Goal: Complete application form: Complete application form

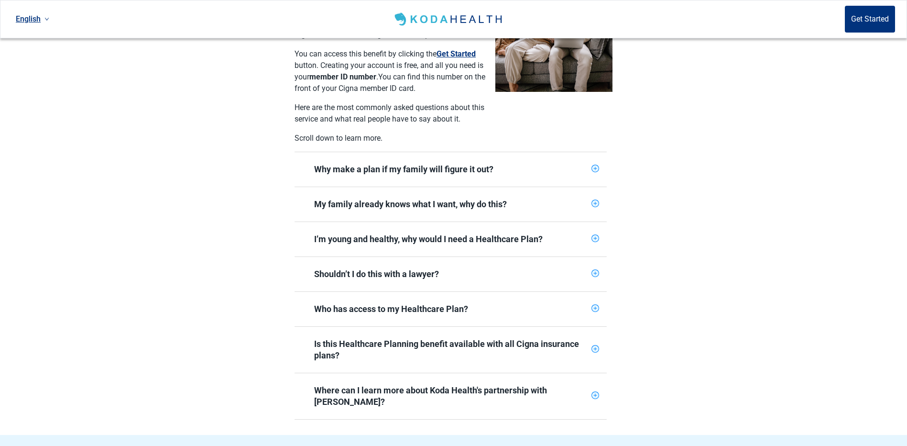
scroll to position [287, 0]
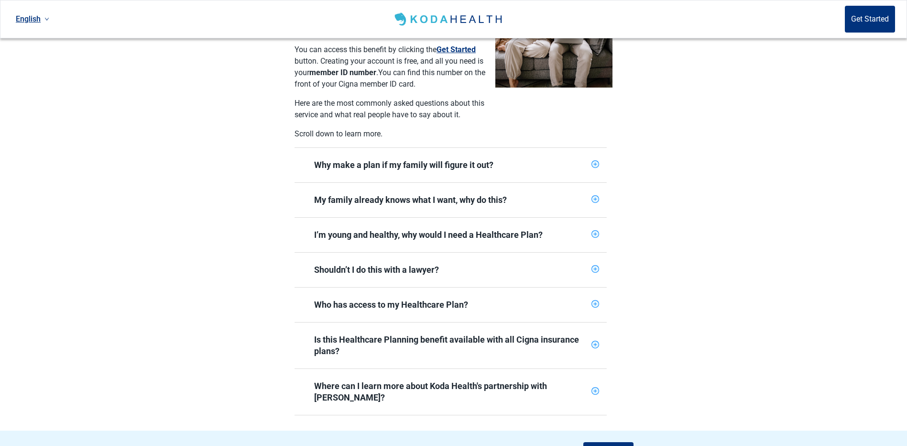
click at [596, 160] on icon "plus-circle" at bounding box center [596, 164] width 8 height 8
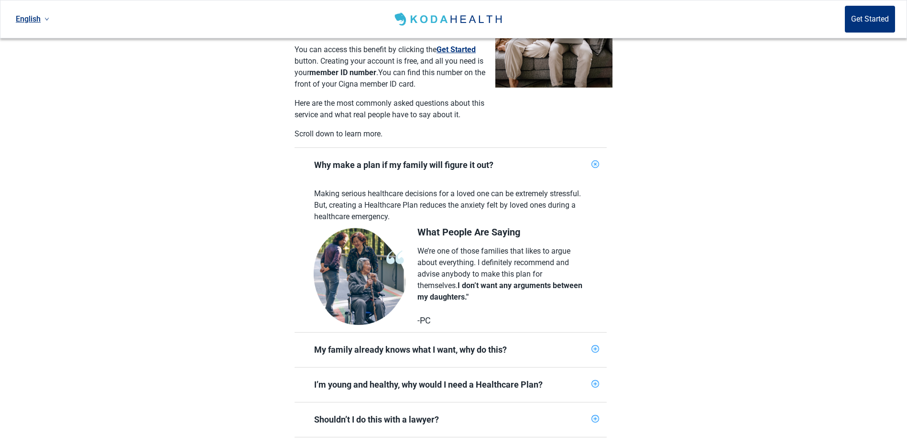
click at [594, 159] on icon "plus-circle" at bounding box center [595, 164] width 11 height 11
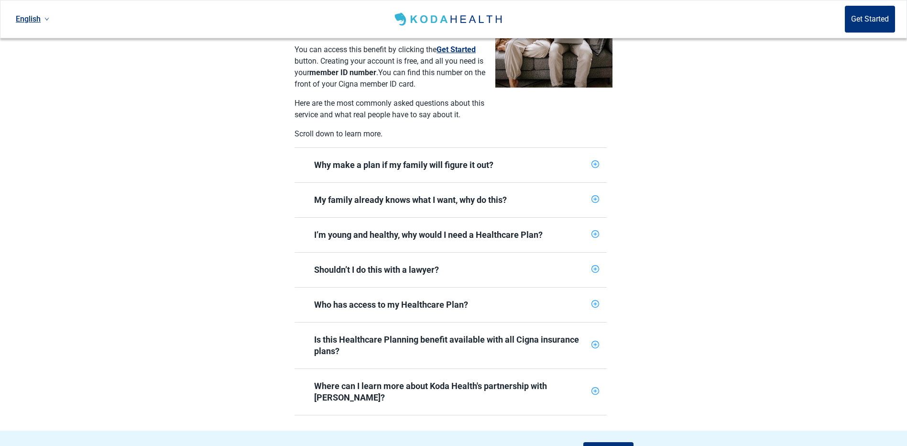
click at [595, 196] on icon "plus-circle" at bounding box center [595, 199] width 6 height 6
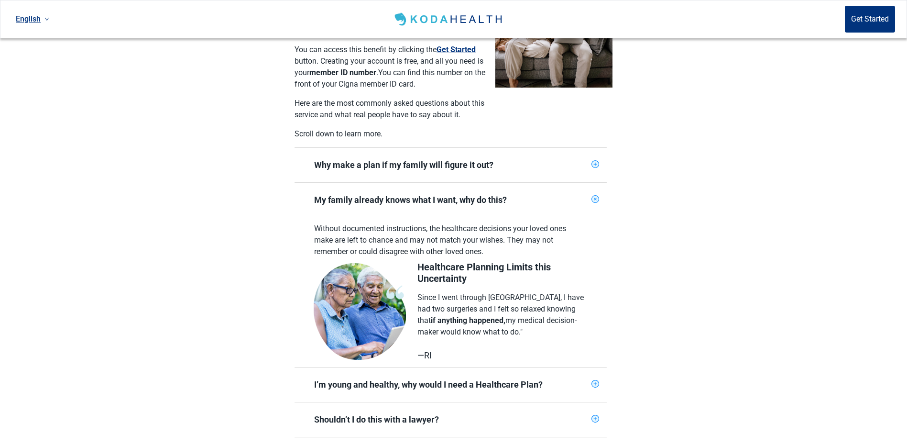
click at [596, 197] on icon "plus-circle" at bounding box center [595, 199] width 5 height 5
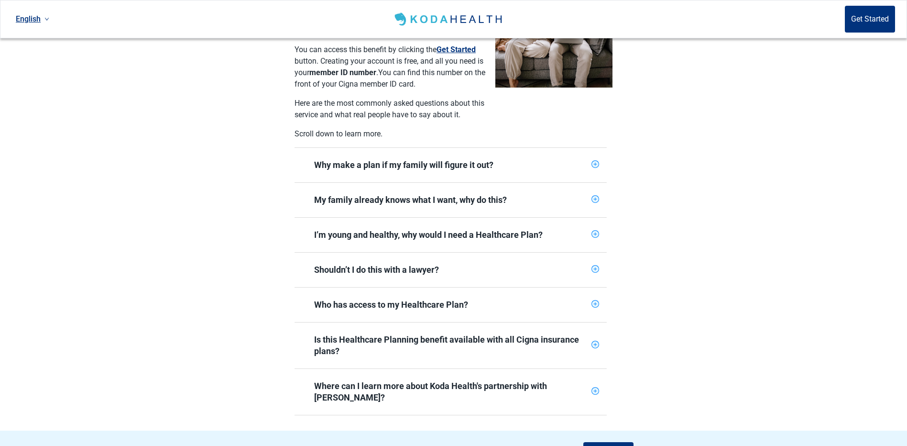
click at [596, 266] on icon "plus-circle" at bounding box center [595, 269] width 6 height 6
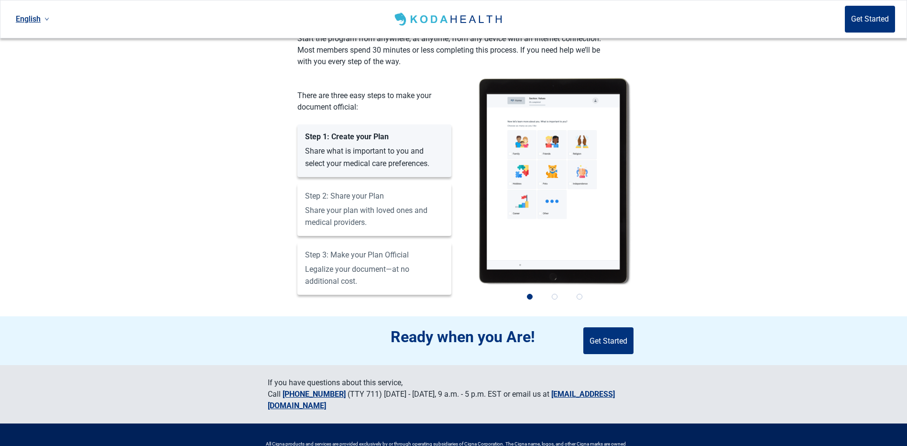
scroll to position [918, 0]
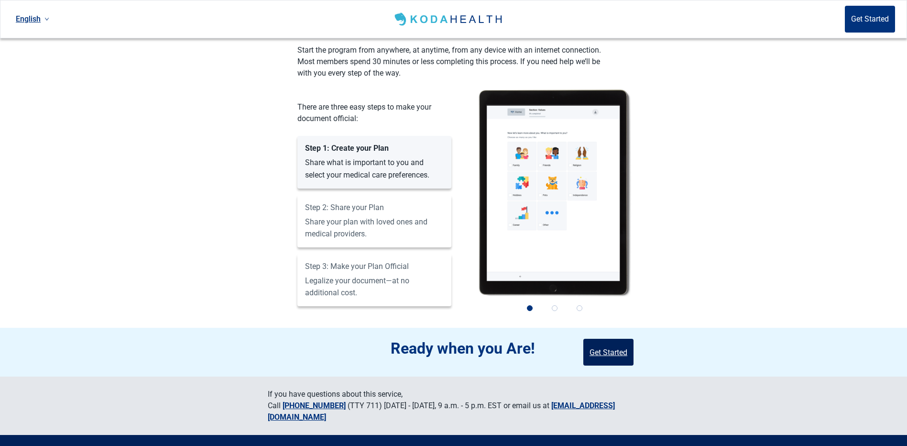
click at [606, 339] on button "Get Started" at bounding box center [608, 352] width 50 height 27
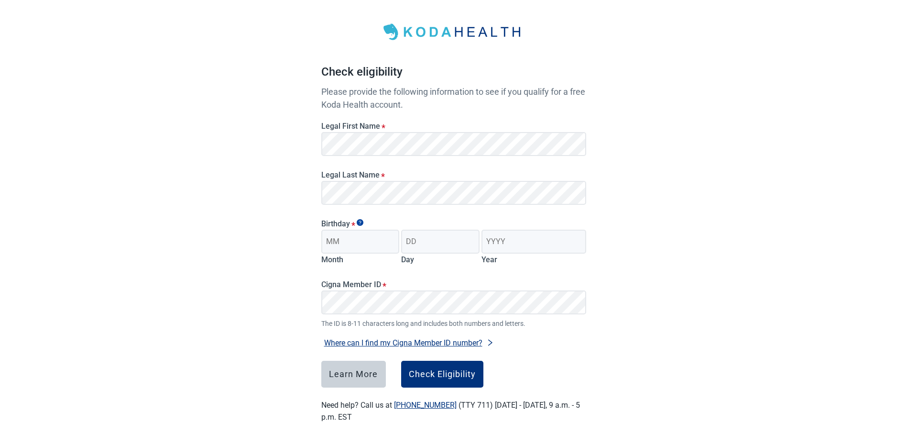
scroll to position [37, 0]
type input "10"
type input "1960"
click at [444, 373] on div "Check Eligibility" at bounding box center [442, 374] width 67 height 10
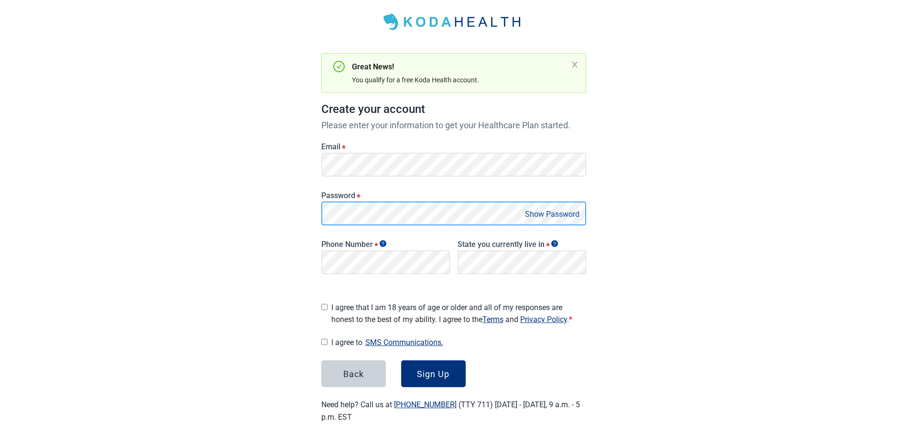
scroll to position [44, 0]
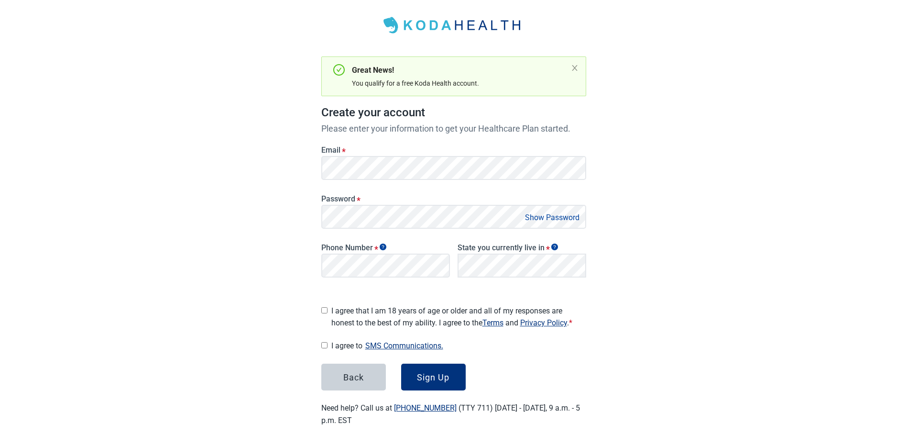
click at [539, 216] on button "Show Password" at bounding box center [552, 217] width 60 height 13
click at [539, 216] on button "Hide Password" at bounding box center [554, 217] width 56 height 13
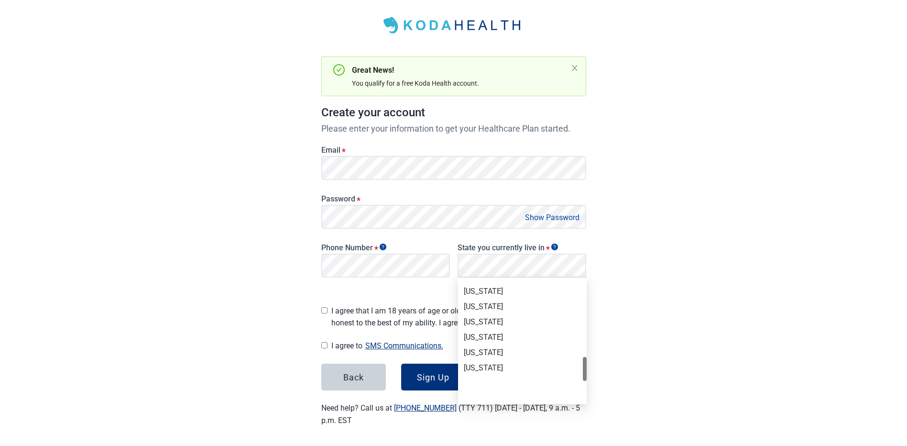
scroll to position [467, 0]
click at [494, 324] on div "[US_STATE]" at bounding box center [522, 325] width 117 height 11
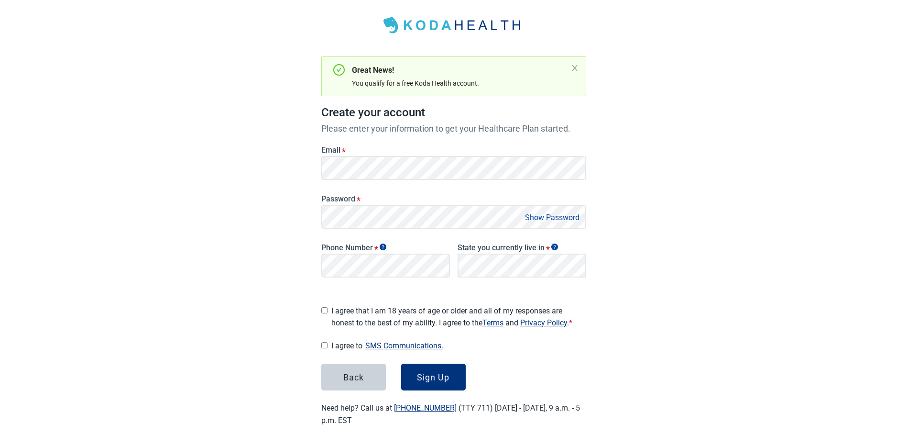
click at [324, 307] on input "I agree that I am 18 years of age or older and all of my responses are honest t…" at bounding box center [324, 310] width 6 height 6
checkbox input "true"
click at [323, 343] on input "I agree to SMS Communications." at bounding box center [324, 345] width 6 height 6
checkbox input "true"
click at [430, 372] on div "Sign Up" at bounding box center [433, 377] width 33 height 10
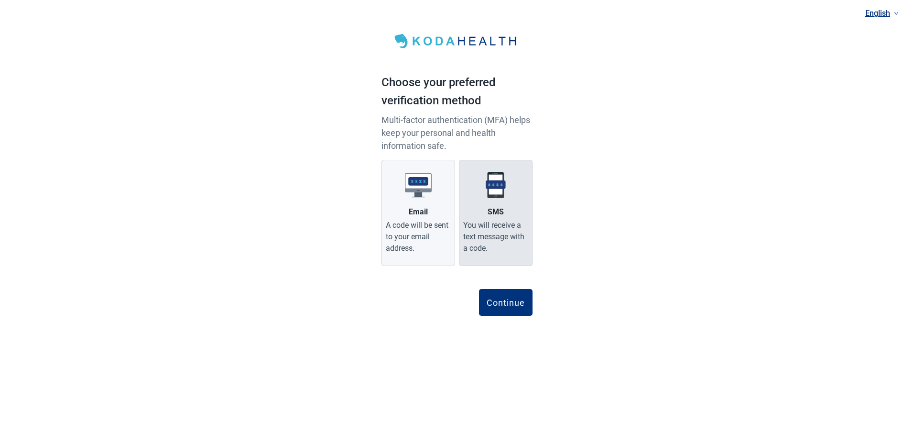
click at [512, 231] on div "You will receive a text message with a code." at bounding box center [495, 236] width 65 height 34
click at [0, 0] on input "SMS You will receive a text message with a code." at bounding box center [0, 0] width 0 height 0
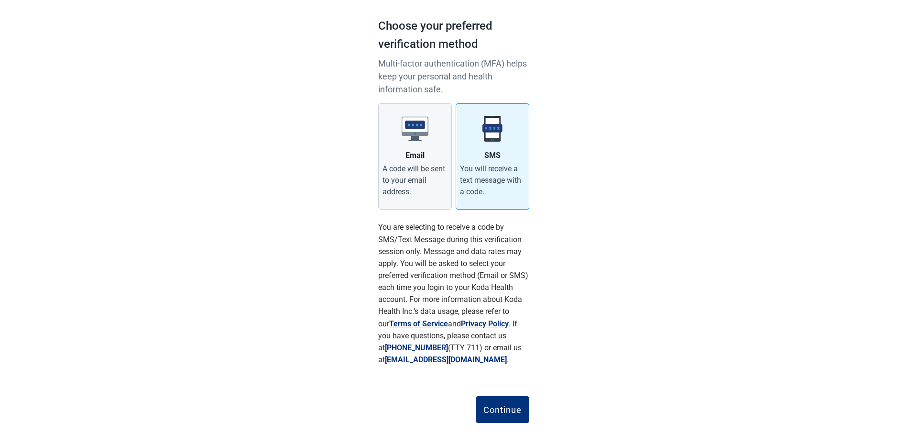
scroll to position [64, 0]
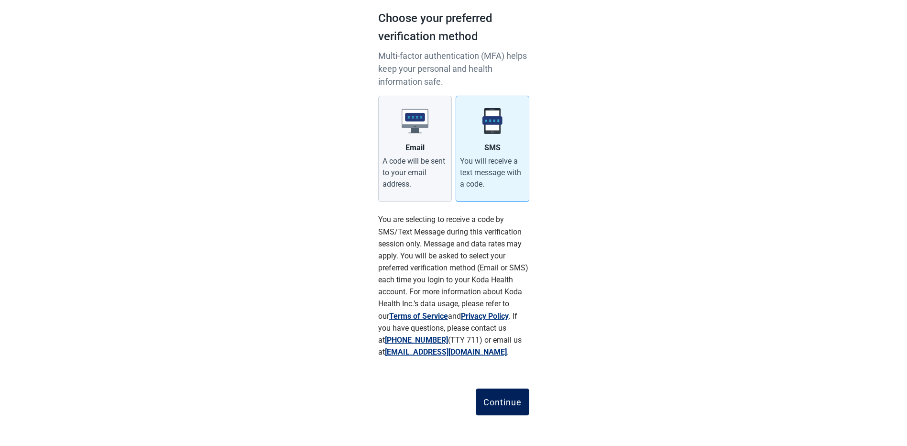
click at [501, 397] on div "Continue" at bounding box center [502, 402] width 38 height 10
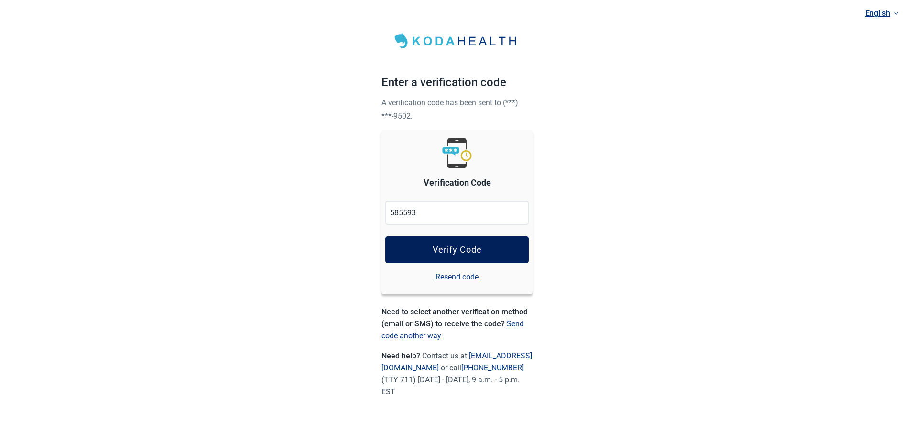
type input "585593"
click at [473, 245] on div "Verify Code" at bounding box center [457, 250] width 49 height 10
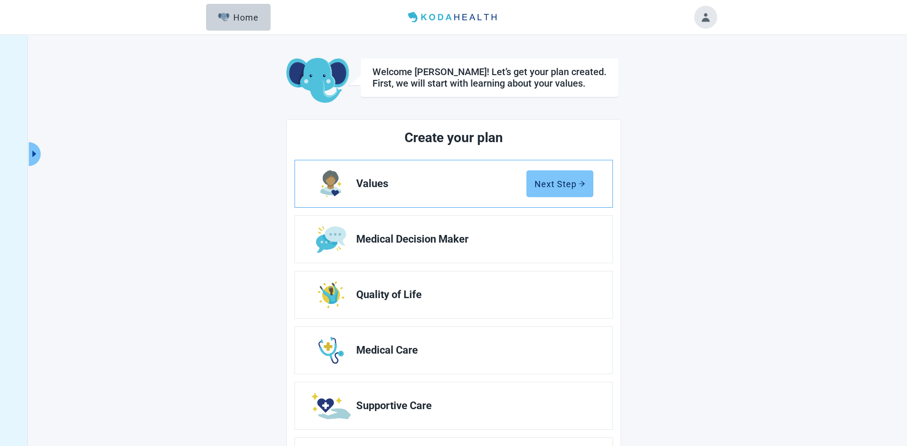
click at [548, 186] on div "Next Step" at bounding box center [560, 184] width 51 height 10
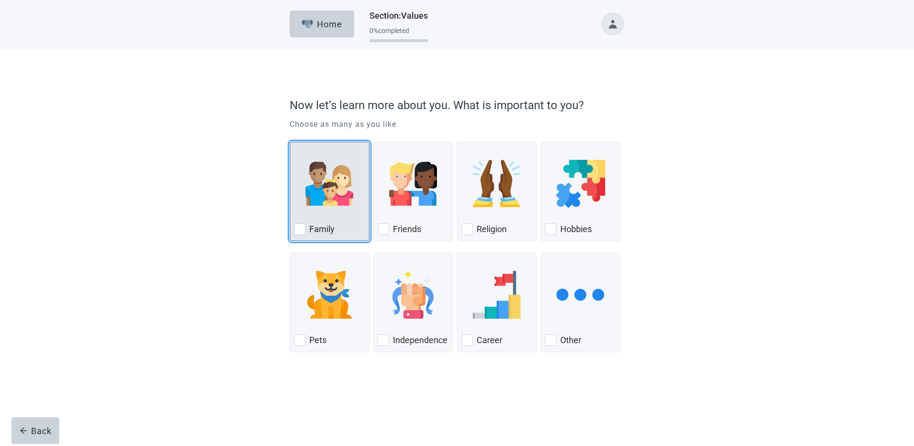
click at [294, 231] on div "Family, checkbox, not checked" at bounding box center [299, 228] width 11 height 11
click at [290, 142] on input "Family" at bounding box center [290, 142] width 0 height 0
checkbox input "true"
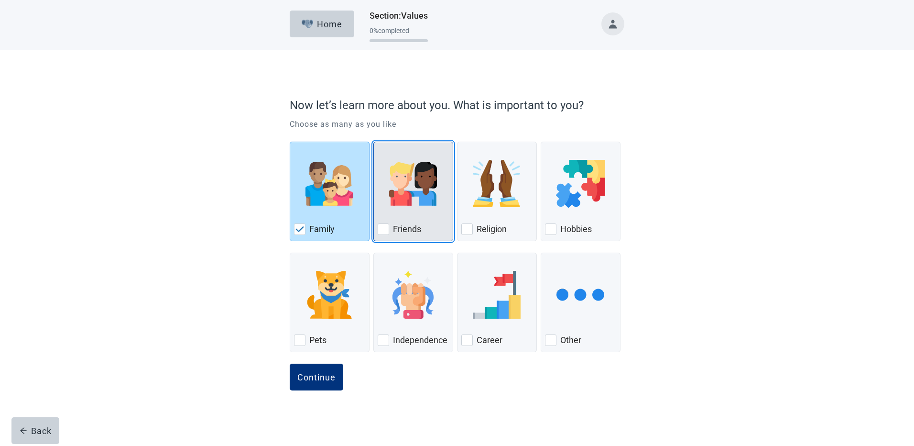
click at [385, 223] on div "Friends, checkbox, not checked" at bounding box center [383, 228] width 11 height 11
click at [374, 142] on input "Friends" at bounding box center [373, 142] width 0 height 0
checkbox input "true"
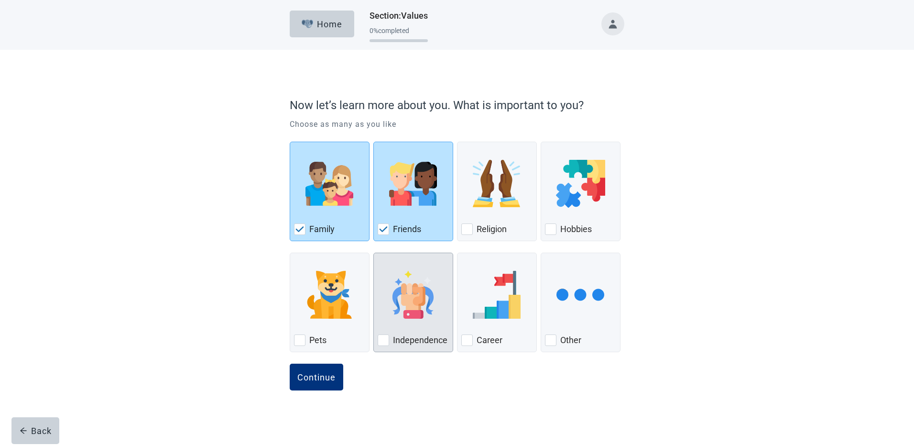
click at [384, 342] on div "Independence, checkbox, not checked" at bounding box center [383, 339] width 11 height 11
click at [374, 253] on input "Independence" at bounding box center [373, 252] width 0 height 0
checkbox input "true"
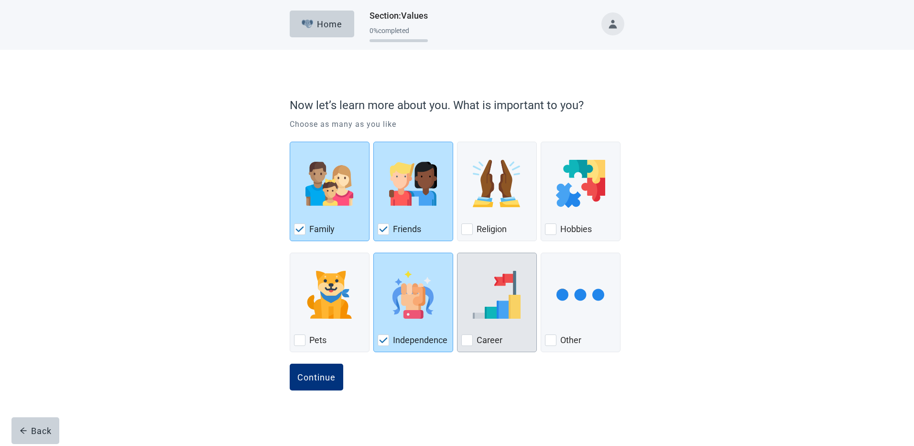
click at [464, 339] on div "Career, checkbox, not checked" at bounding box center [466, 339] width 11 height 11
click at [458, 253] on input "Career" at bounding box center [457, 252] width 0 height 0
checkbox input "true"
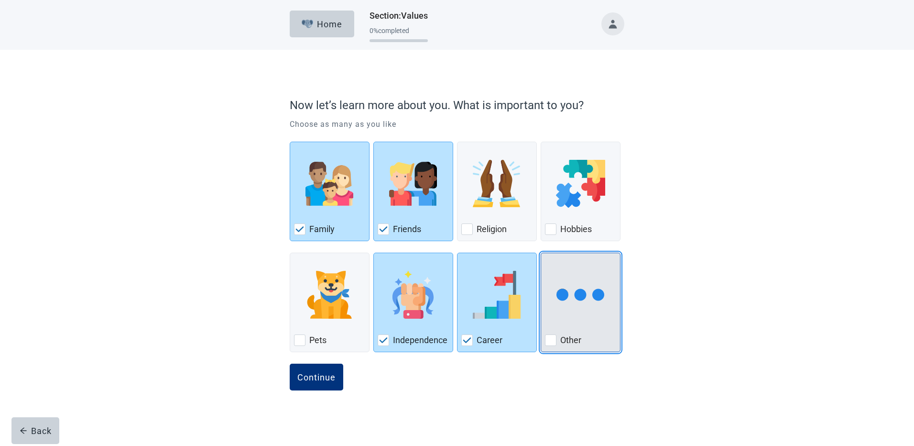
click at [557, 340] on div "Other" at bounding box center [580, 339] width 71 height 15
click at [541, 253] on input "Other" at bounding box center [541, 252] width 0 height 0
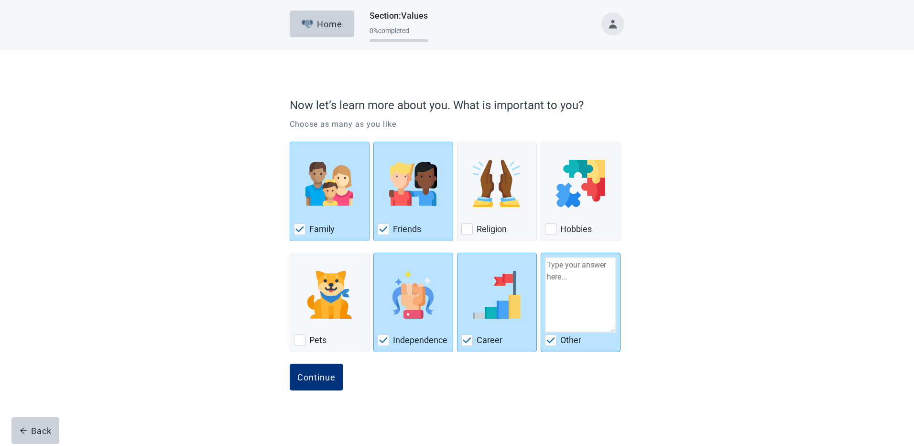
click at [548, 340] on img "Other, checkbox, checked" at bounding box center [551, 340] width 9 height 6
click at [541, 253] on input "Other" at bounding box center [541, 252] width 0 height 0
checkbox input "false"
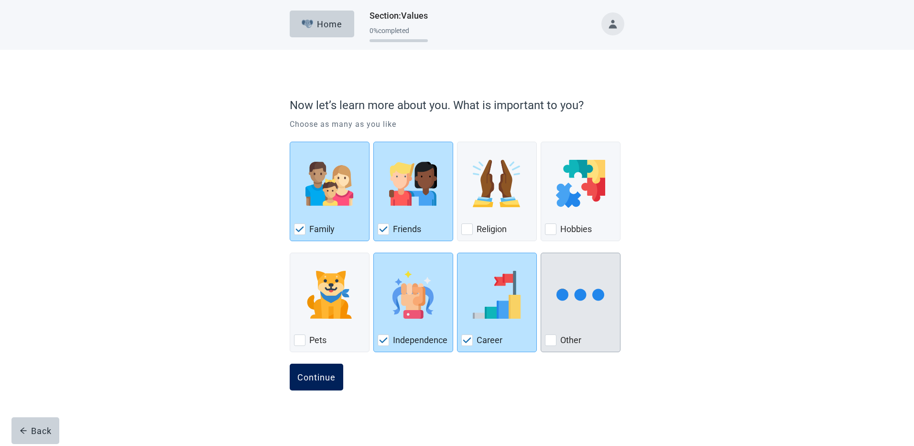
click at [312, 383] on button "Continue" at bounding box center [317, 376] width 54 height 27
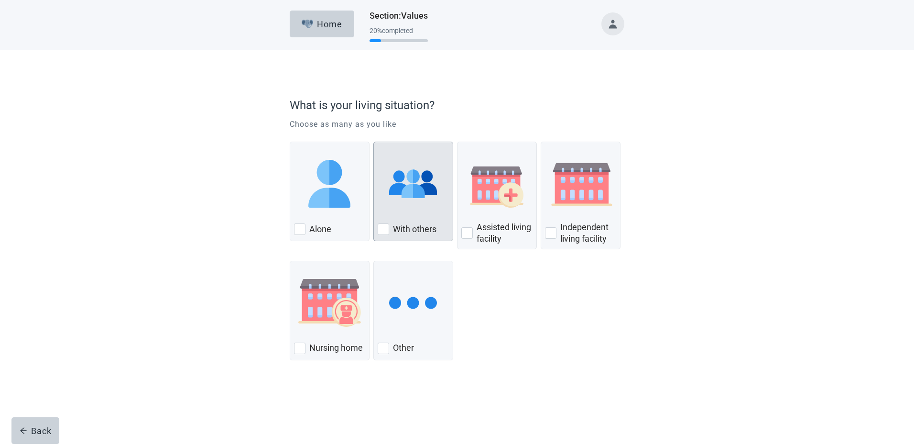
click at [382, 231] on div "With Others, checkbox, not checked" at bounding box center [383, 228] width 11 height 11
click at [374, 142] on input "With others" at bounding box center [373, 142] width 0 height 0
checkbox input "true"
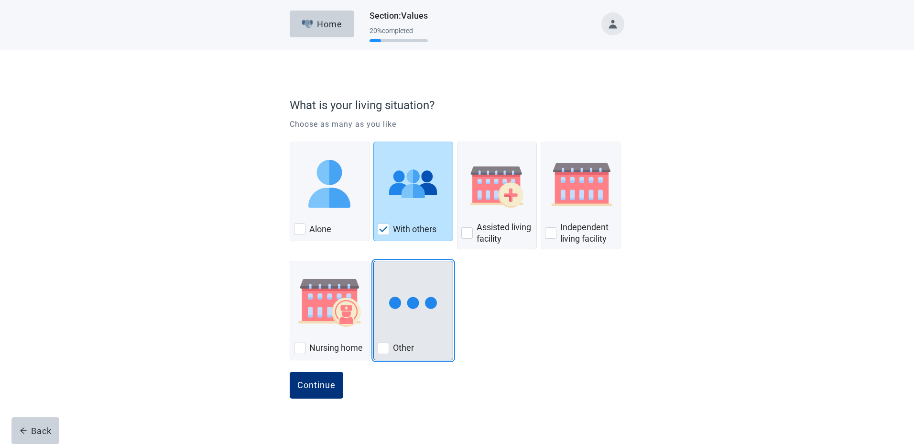
click at [387, 347] on div "Other, checkbox, not checked" at bounding box center [383, 347] width 11 height 11
click at [374, 261] on input "Other" at bounding box center [373, 261] width 0 height 0
checkbox input "true"
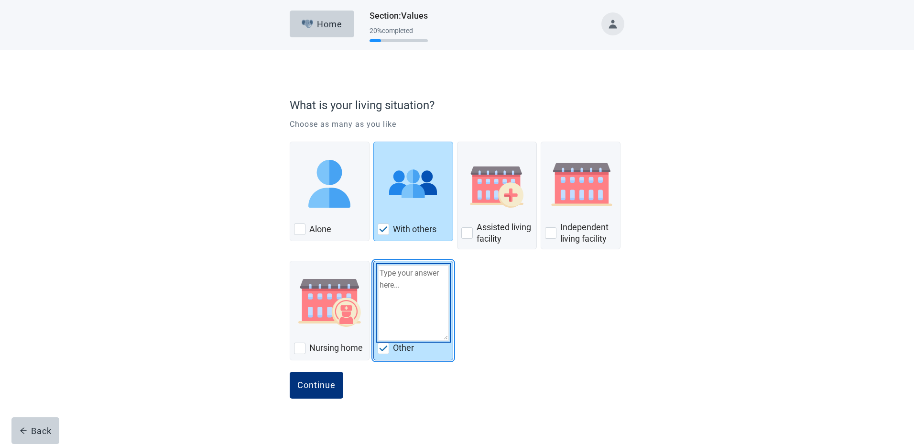
click at [408, 306] on textarea "Other" at bounding box center [413, 303] width 71 height 76
type textarea "Rental home"
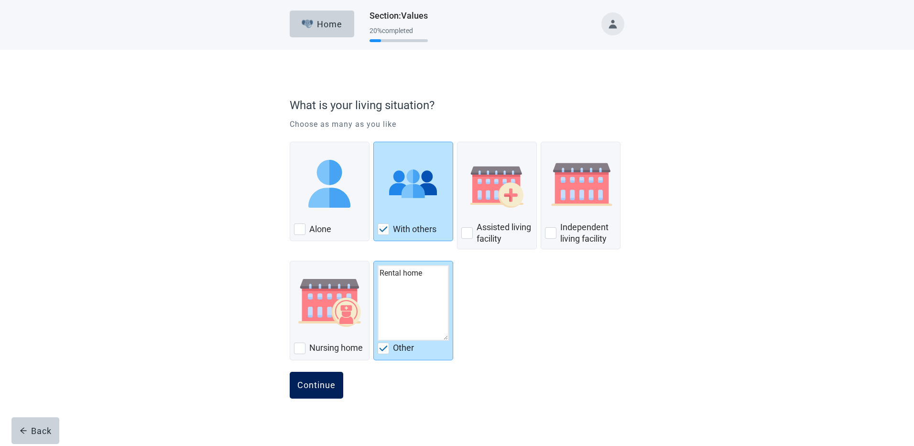
click at [319, 388] on div "Continue" at bounding box center [316, 385] width 38 height 10
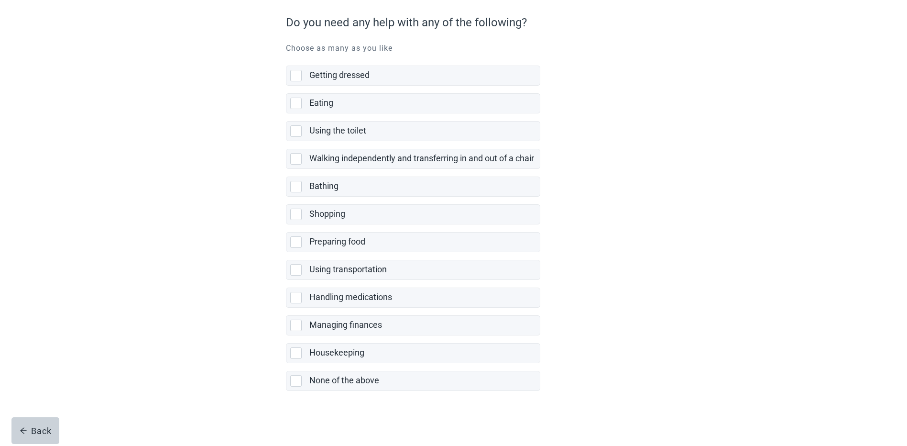
scroll to position [83, 0]
click at [293, 380] on div "None of the above, checkbox, not selected" at bounding box center [295, 379] width 11 height 11
click at [286, 363] on input "None of the above" at bounding box center [286, 362] width 0 height 0
checkbox input "true"
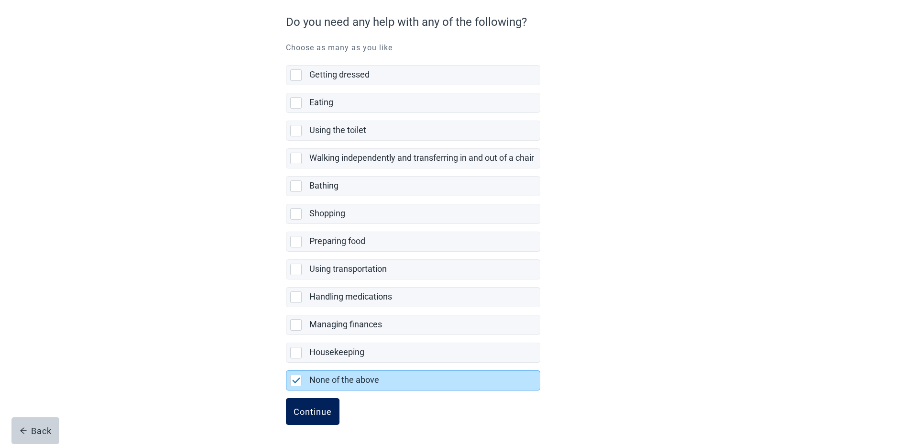
click at [306, 411] on div "Continue" at bounding box center [313, 411] width 38 height 10
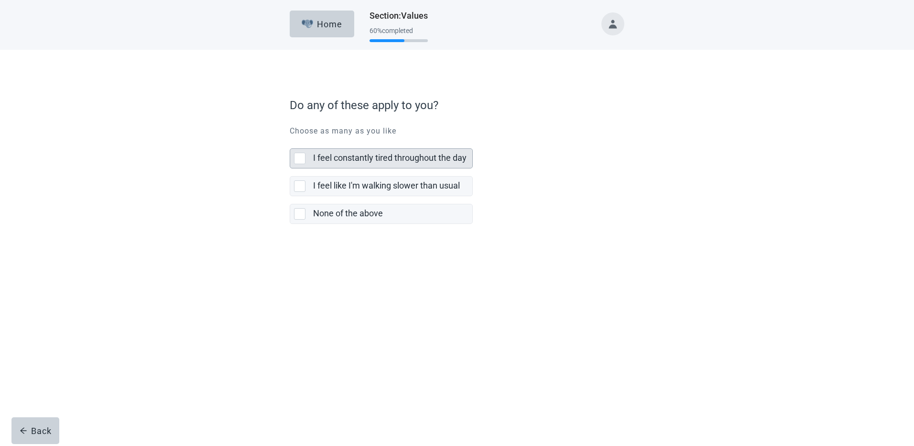
click at [299, 157] on div "I feel constantly tired throughout the day, checkbox, not selected" at bounding box center [299, 158] width 11 height 11
click at [290, 141] on input "I feel constantly tired throughout the day" at bounding box center [290, 141] width 0 height 0
checkbox input "true"
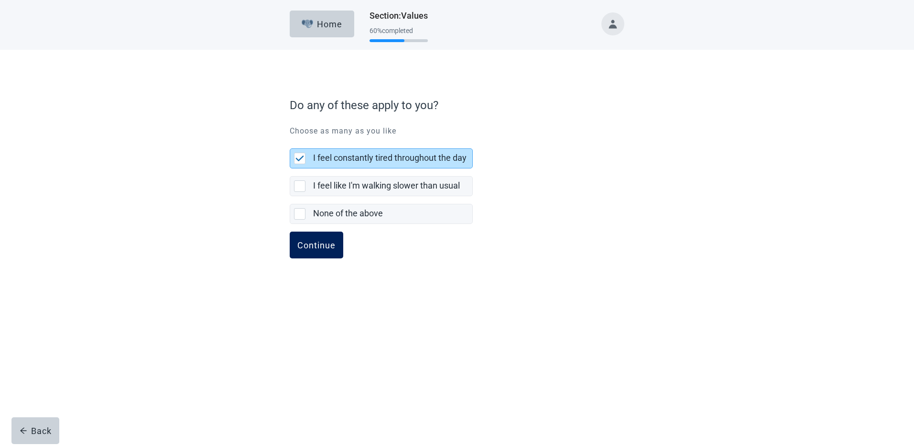
click at [320, 246] on div "Continue" at bounding box center [316, 245] width 38 height 10
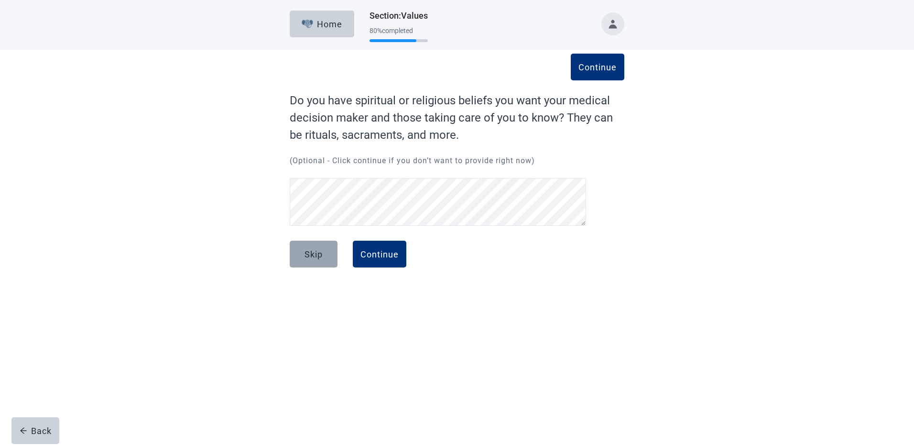
click at [302, 254] on button "Skip" at bounding box center [314, 254] width 48 height 27
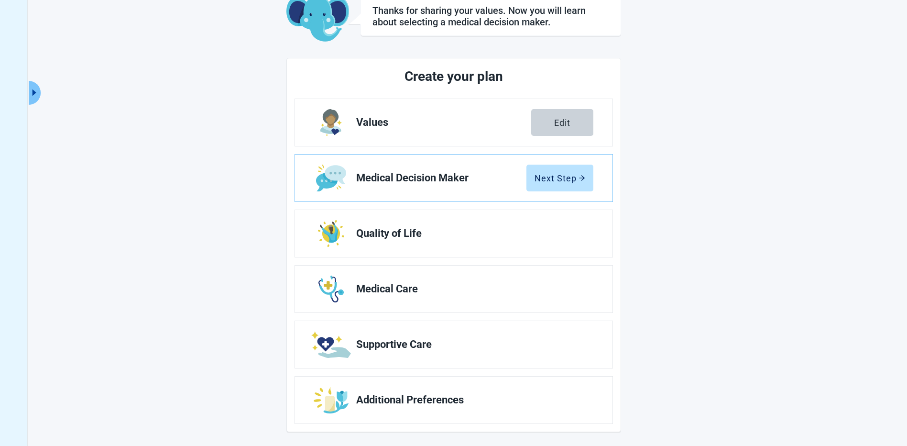
scroll to position [63, 0]
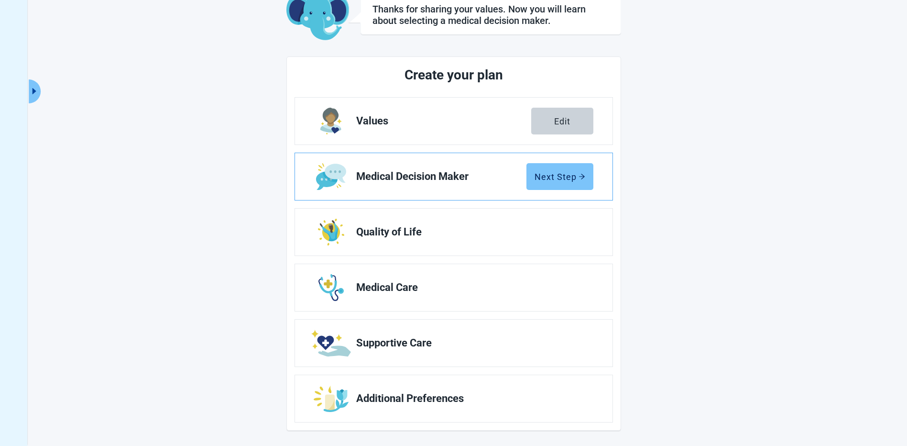
click at [559, 178] on div "Next Step" at bounding box center [560, 177] width 51 height 10
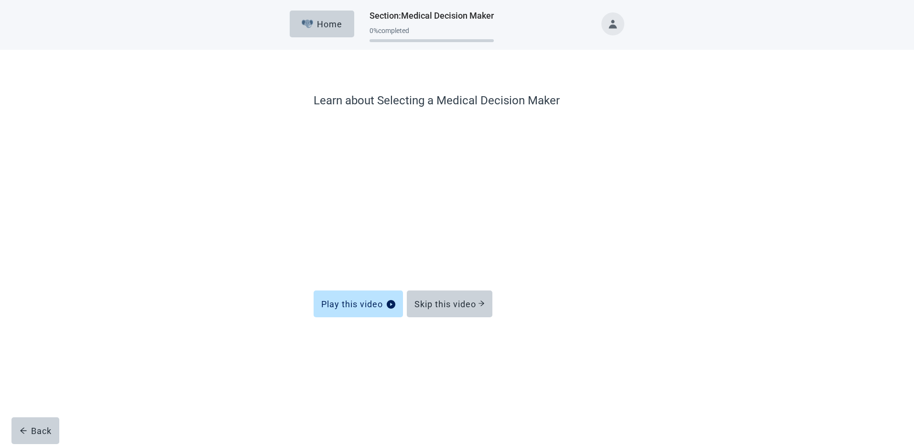
click at [812, 324] on div "Learn about Selecting a Medical Decision Maker Play this video Skip this video …" at bounding box center [457, 209] width 823 height 319
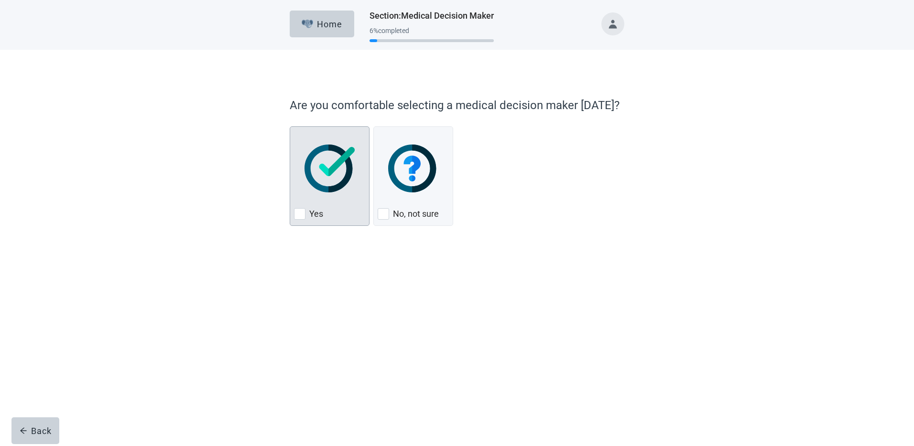
click at [297, 215] on div "Yes, checkbox, not checked" at bounding box center [299, 213] width 11 height 11
click at [290, 127] on input "Yes" at bounding box center [290, 126] width 0 height 0
checkbox input "true"
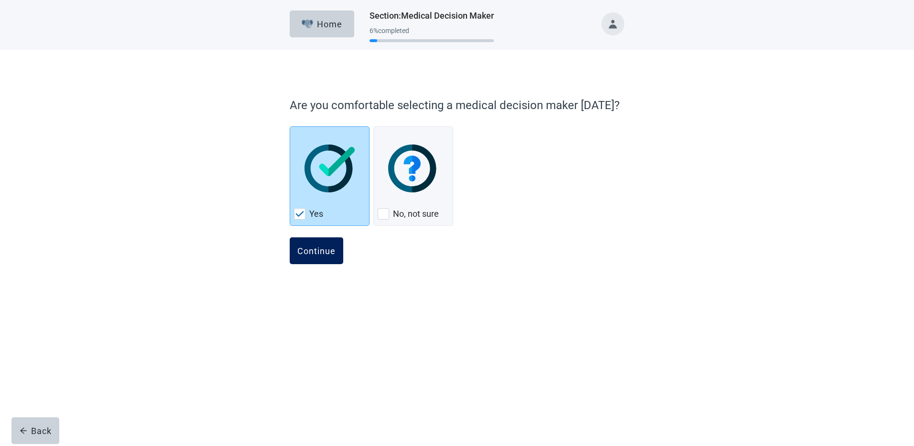
click at [315, 253] on div "Continue" at bounding box center [316, 251] width 38 height 10
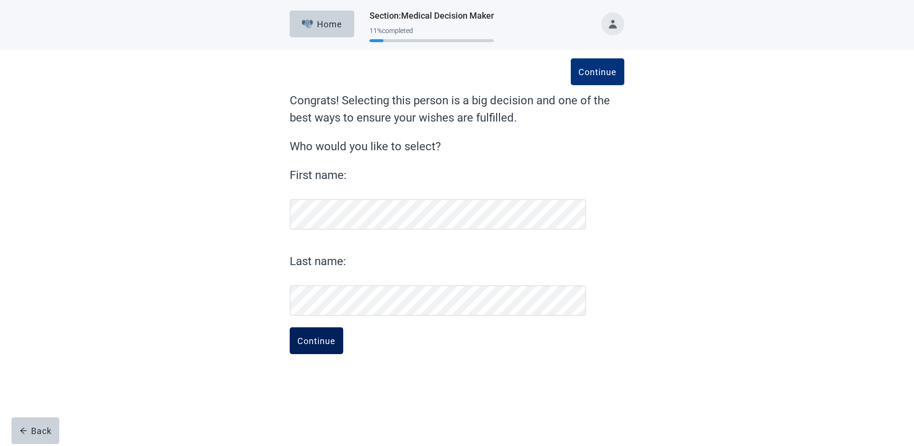
click at [307, 345] on div "Continue" at bounding box center [316, 341] width 38 height 10
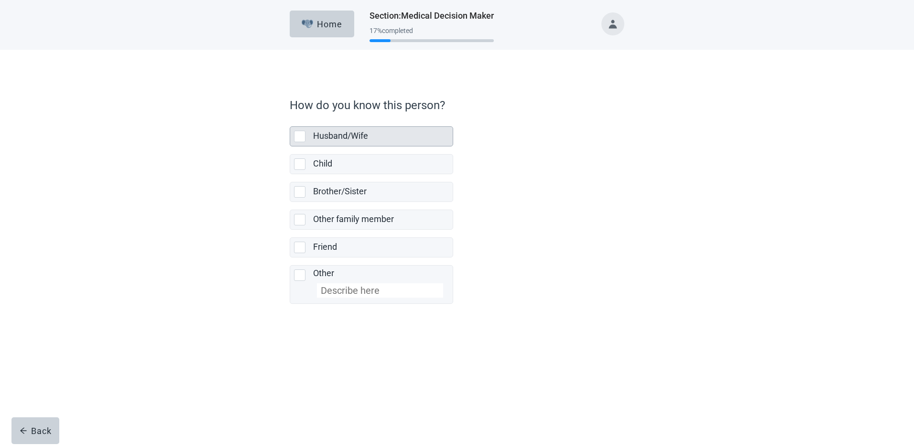
click at [300, 132] on div "Husband/Wife, checkbox, not selected" at bounding box center [299, 136] width 11 height 11
click at [290, 119] on input "Husband/Wife" at bounding box center [290, 119] width 0 height 0
checkbox input "true"
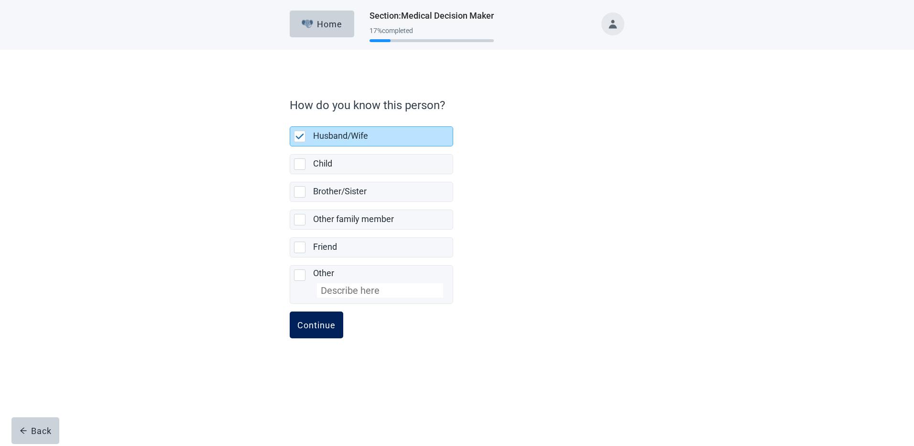
click at [309, 323] on div "Continue" at bounding box center [316, 325] width 38 height 10
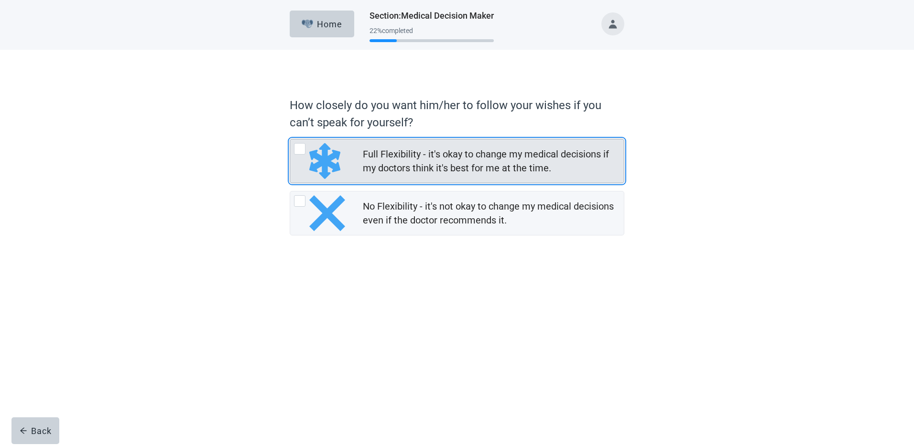
click at [298, 148] on div "Full Flexibility - it's okay to change my medical decisions if my doctors think…" at bounding box center [299, 148] width 11 height 11
click at [290, 139] on input "Full Flexibility - it's okay to change my medical decisions if my doctors think…" at bounding box center [290, 139] width 0 height 0
radio input "true"
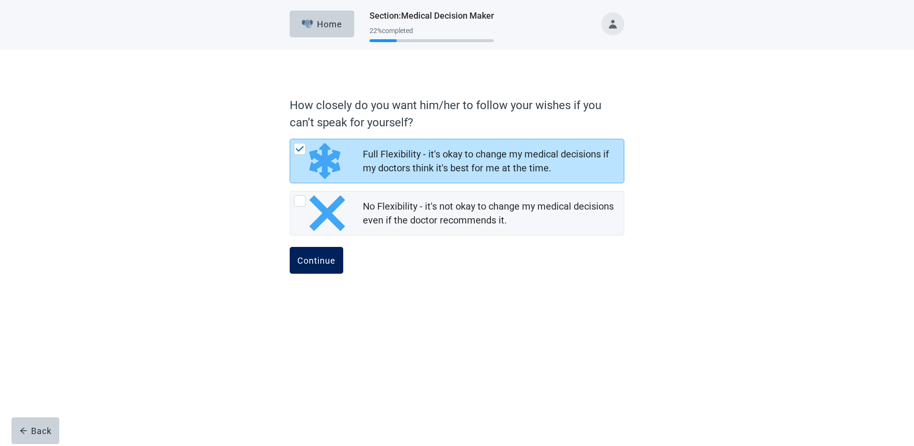
drag, startPoint x: 318, startPoint y: 254, endPoint x: 314, endPoint y: 266, distance: 12.9
click at [318, 254] on button "Continue" at bounding box center [317, 260] width 54 height 27
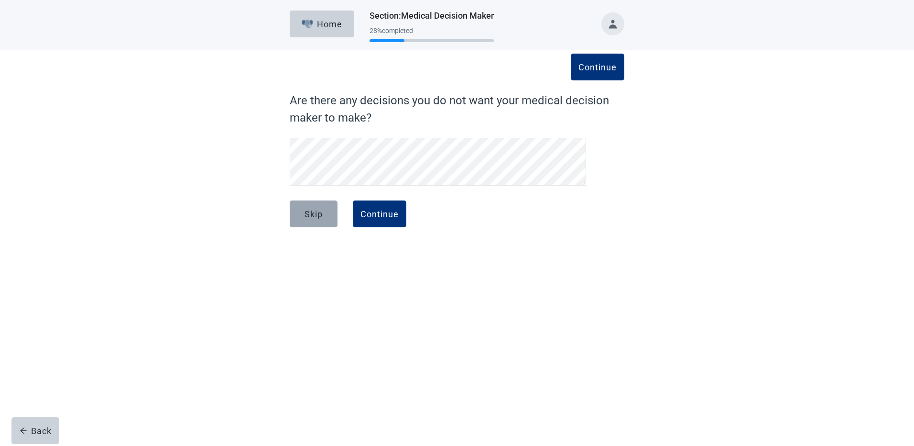
click at [309, 216] on div "Skip" at bounding box center [314, 214] width 18 height 10
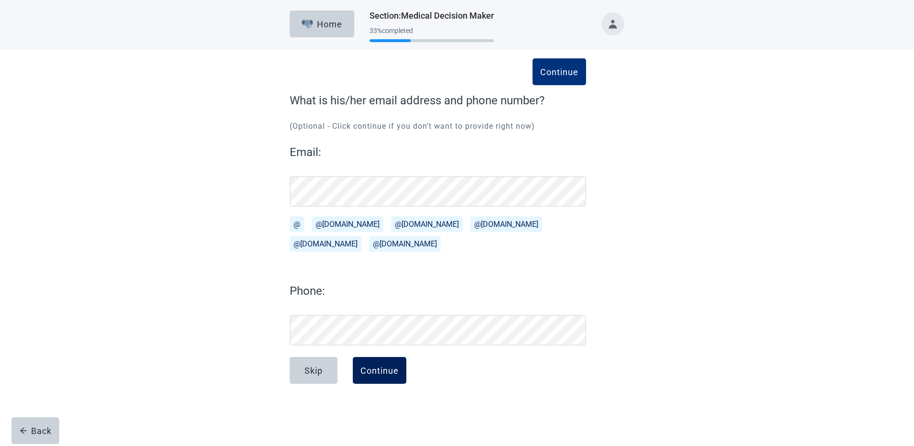
click at [376, 366] on div "Continue" at bounding box center [380, 370] width 38 height 10
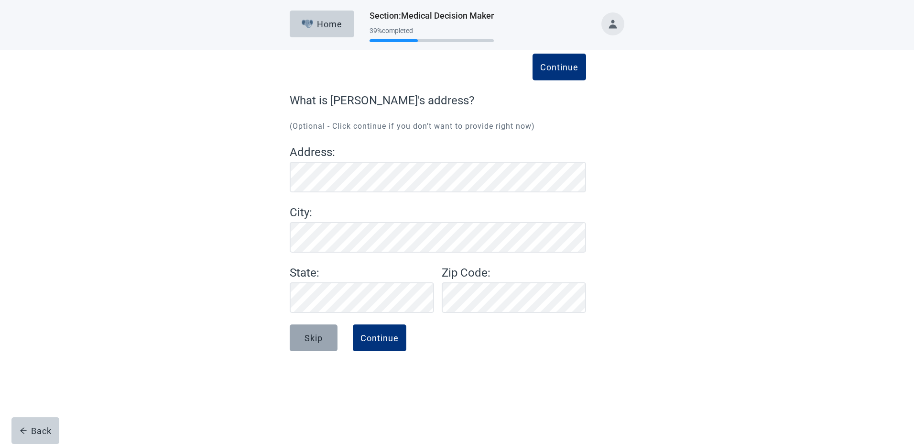
click at [311, 336] on div "Skip" at bounding box center [314, 338] width 18 height 10
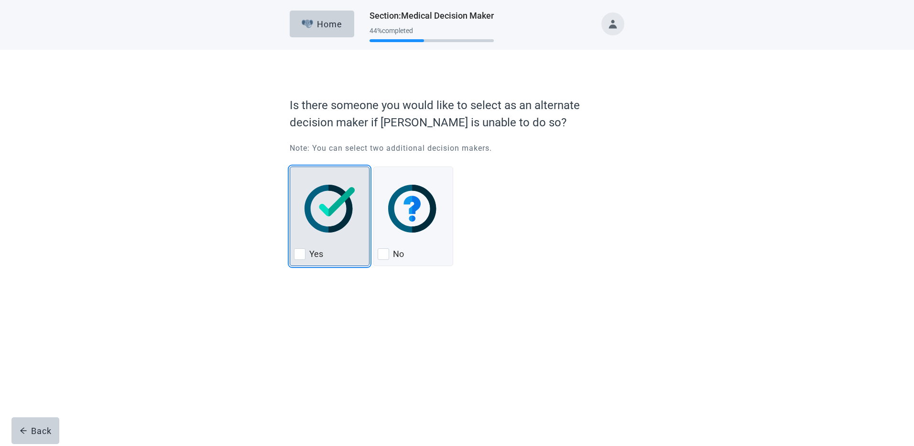
click at [303, 253] on div "Yes, checkbox, not checked" at bounding box center [299, 253] width 11 height 11
click at [290, 167] on input "Yes" at bounding box center [290, 166] width 0 height 0
checkbox input "true"
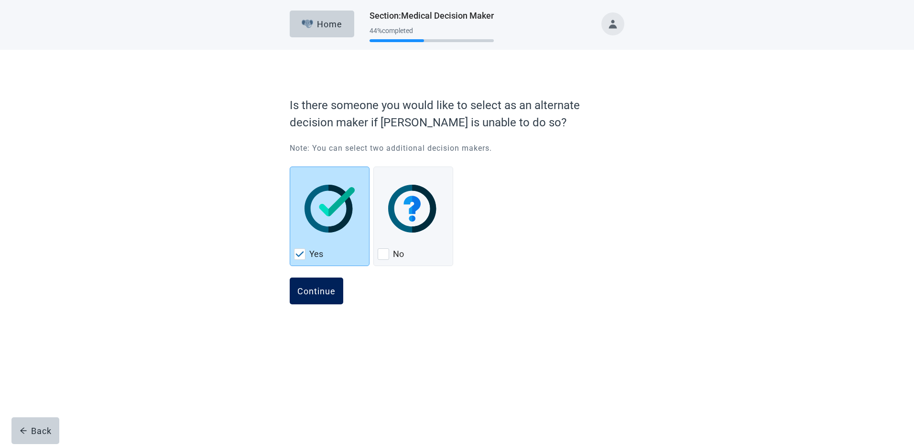
click at [313, 295] on div "Continue" at bounding box center [316, 291] width 38 height 10
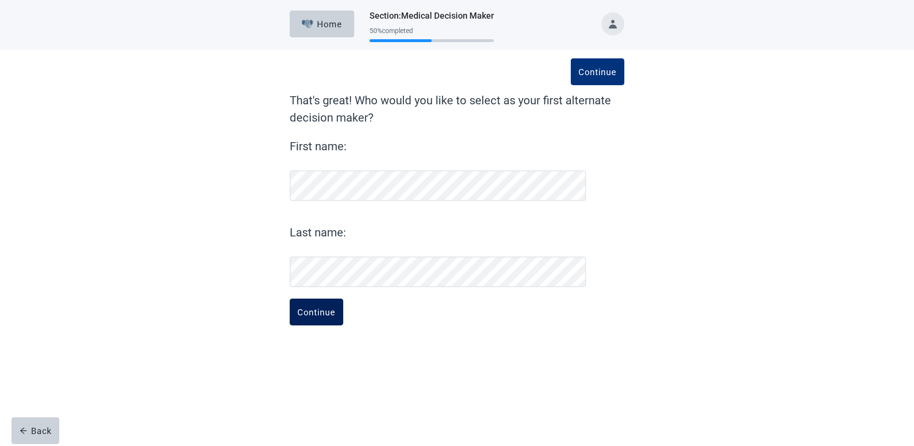
click at [312, 318] on button "Continue" at bounding box center [317, 311] width 54 height 27
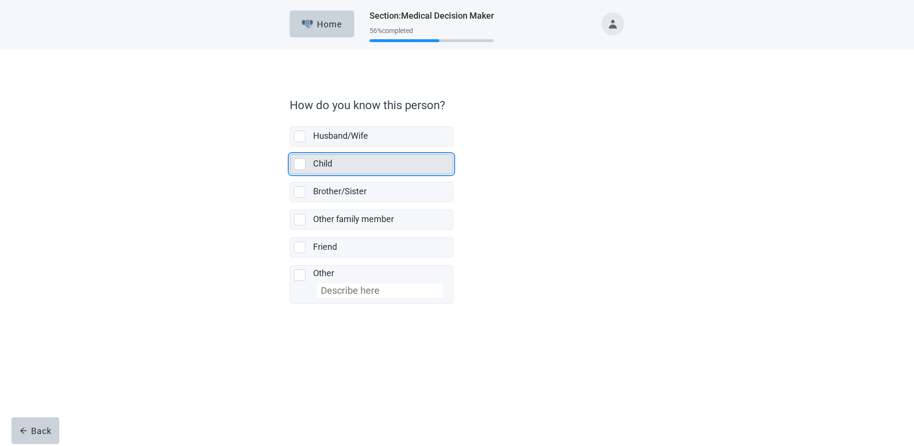
click at [299, 164] on div "Child, checkbox, not selected" at bounding box center [299, 163] width 11 height 11
click at [290, 147] on input "Child" at bounding box center [290, 146] width 0 height 0
checkbox input "true"
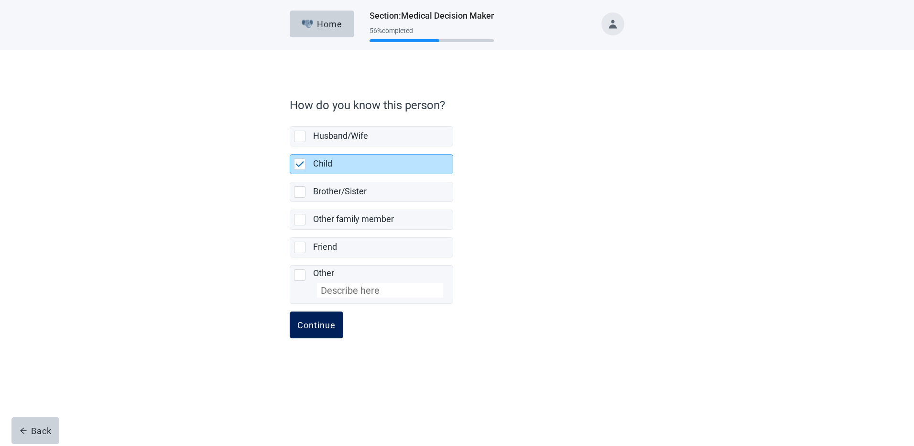
click at [307, 329] on div "Continue" at bounding box center [316, 325] width 38 height 10
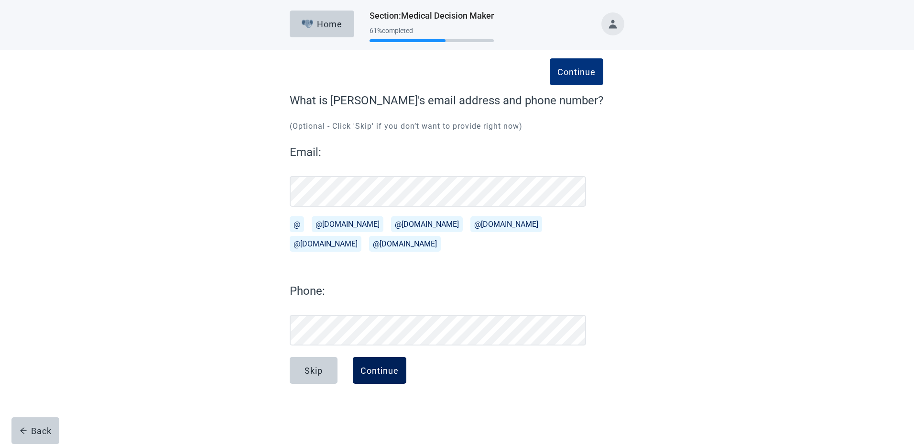
click at [386, 371] on div "Continue" at bounding box center [380, 370] width 38 height 10
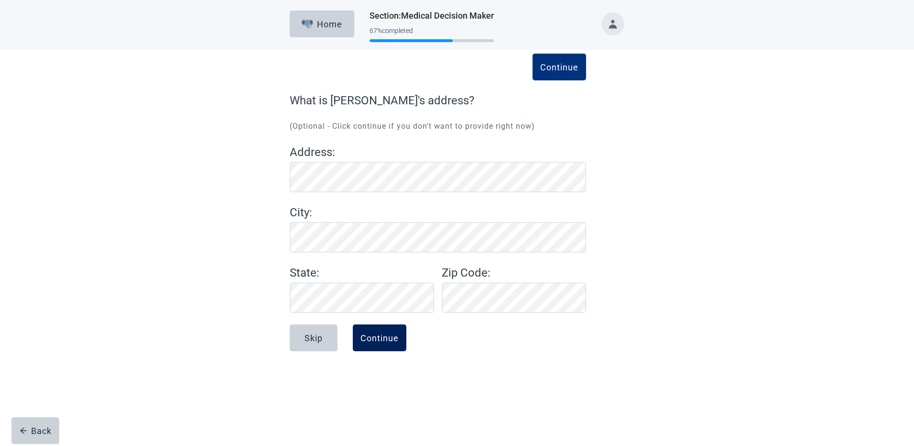
click at [382, 338] on div "Continue" at bounding box center [380, 338] width 38 height 10
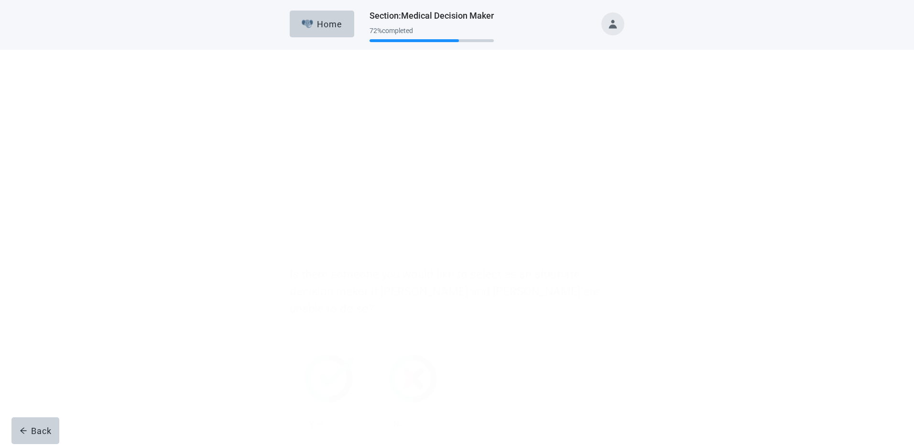
click at [385, 249] on div "No, checkbox, not checked" at bounding box center [383, 254] width 11 height 11
click at [374, 168] on input "No" at bounding box center [373, 167] width 0 height 0
checkbox input "true"
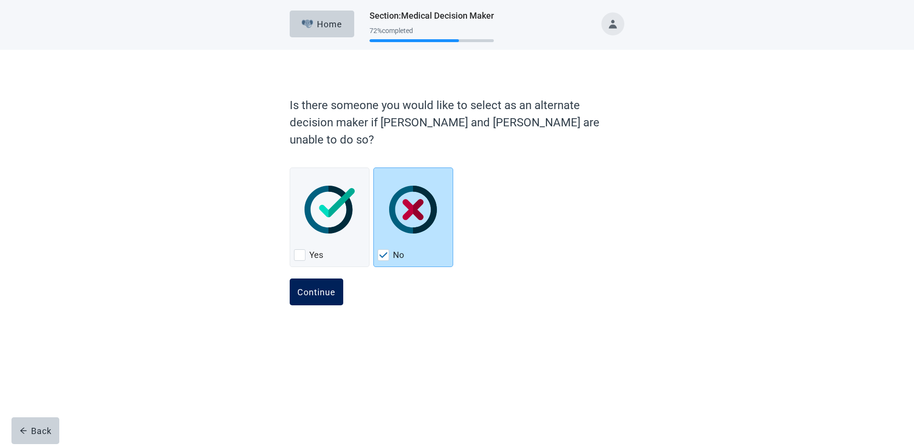
click at [332, 287] on div "Continue" at bounding box center [316, 292] width 38 height 10
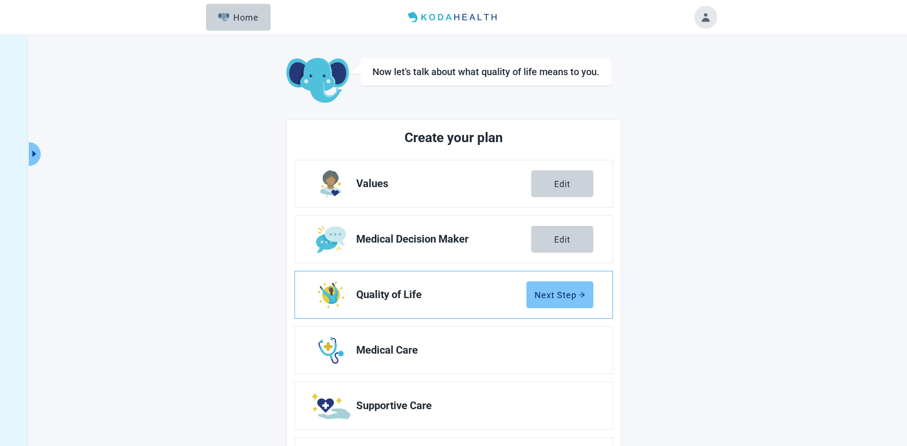
click at [554, 301] on button "Next Step" at bounding box center [559, 294] width 67 height 27
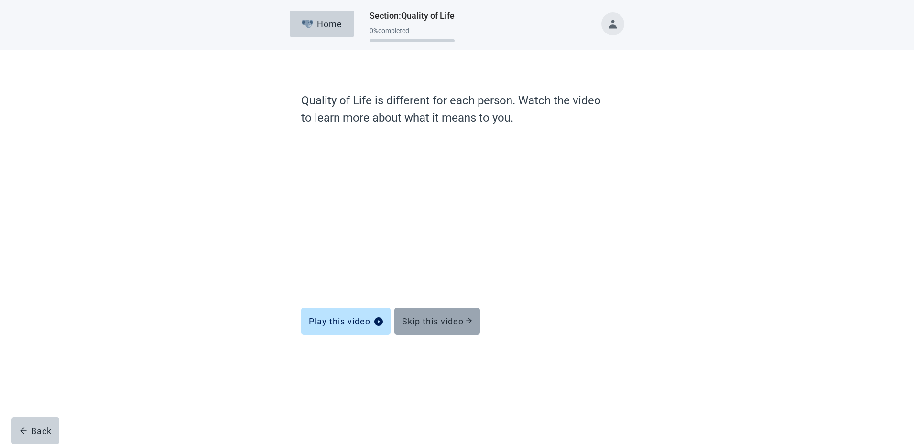
click at [438, 317] on div "Skip this video" at bounding box center [437, 321] width 70 height 10
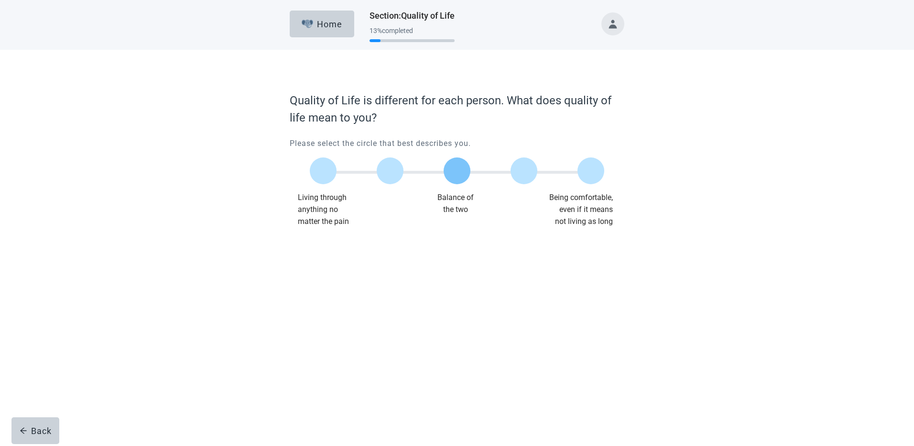
click at [460, 169] on label "Main content" at bounding box center [457, 170] width 27 height 27
click at [457, 171] on input "Quality of life scale: 50 out of 100. Balance of the two" at bounding box center [457, 171] width 0 height 0
click at [327, 248] on div "Continue" at bounding box center [316, 247] width 38 height 10
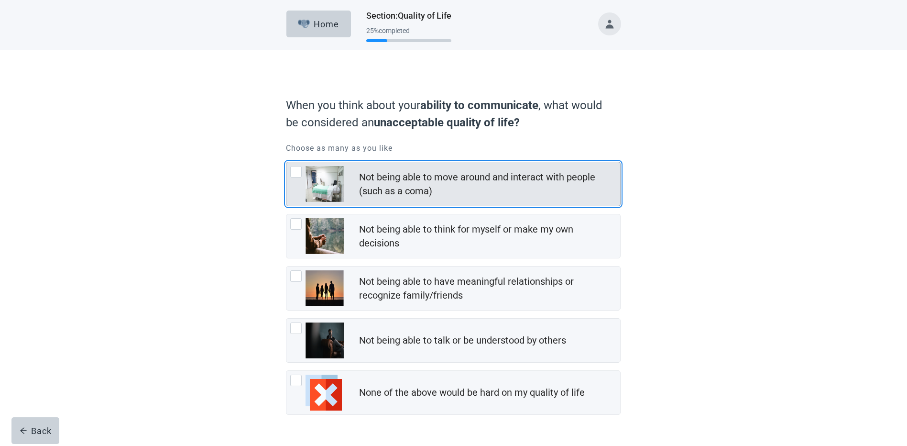
click at [300, 172] on div "Not being able to move around and interact with people (such as a coma), checkb…" at bounding box center [295, 171] width 11 height 11
click at [286, 162] on input "Not being able to move around and interact with people (such as a coma)" at bounding box center [286, 162] width 0 height 0
checkbox input "true"
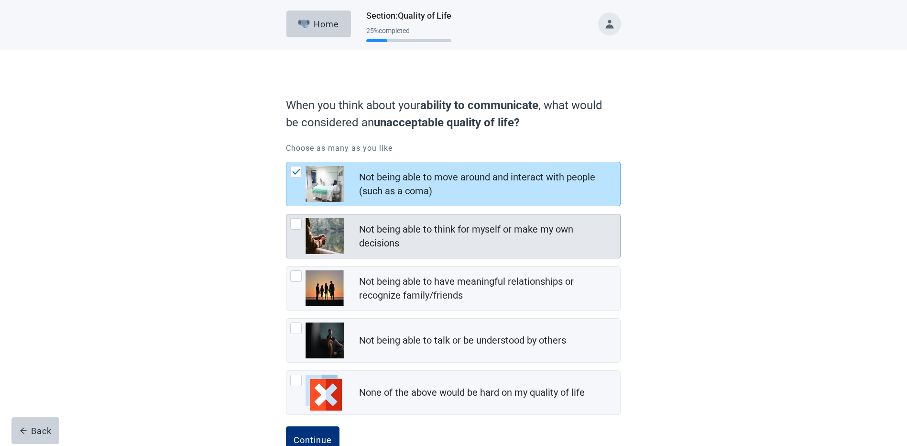
click at [296, 225] on div "Not being able to think for myself or make my own decisions, checkbox, not chec…" at bounding box center [295, 223] width 11 height 11
click at [286, 214] on input "Not being able to think for myself or make my own decisions" at bounding box center [286, 214] width 0 height 0
checkbox input "true"
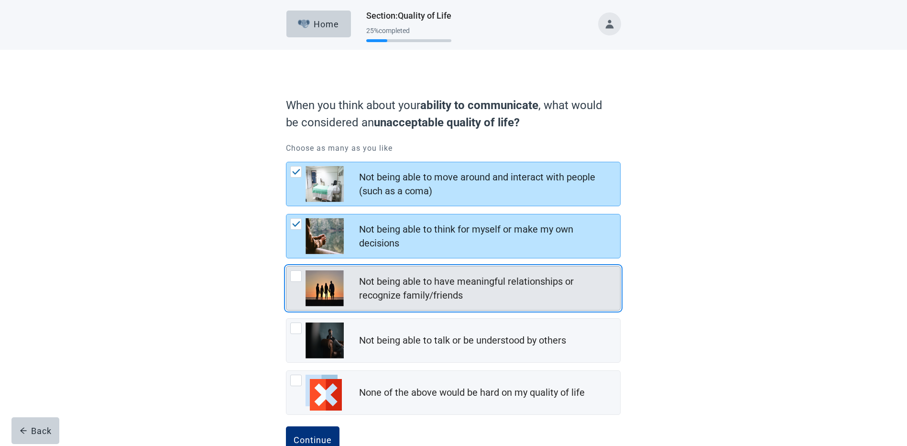
click at [299, 274] on div "Not being able to have meaningful relationships or recognize family/friends, ch…" at bounding box center [295, 275] width 11 height 11
click at [286, 266] on input "Not being able to have meaningful relationships or recognize family/friends" at bounding box center [286, 266] width 0 height 0
checkbox input "true"
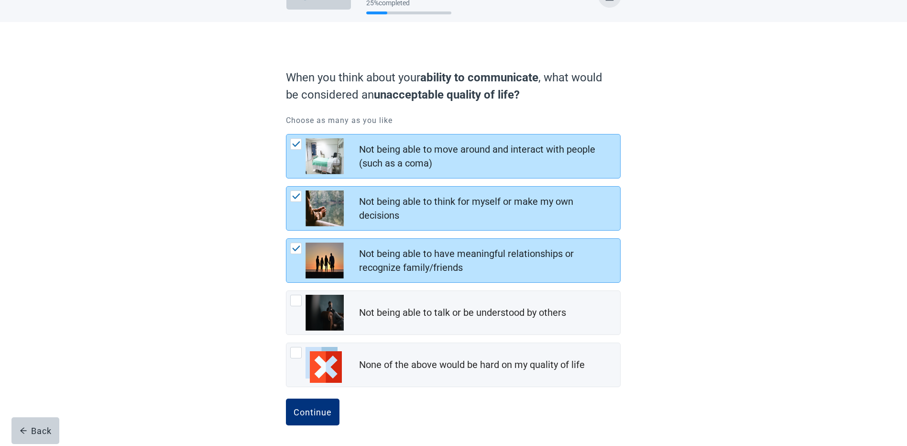
scroll to position [28, 0]
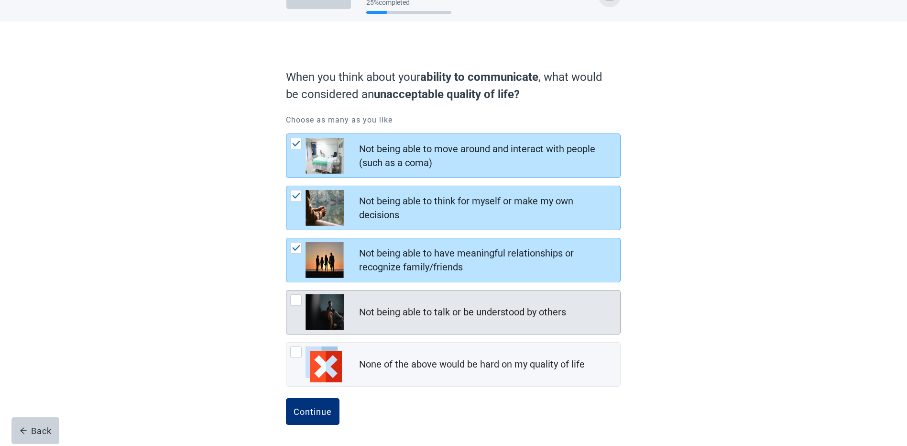
click at [297, 298] on div "Not being able to talk or be understood by others, checkbox, not checked" at bounding box center [295, 299] width 11 height 11
click at [286, 290] on input "Not being able to talk or be understood by others" at bounding box center [286, 290] width 0 height 0
checkbox input "true"
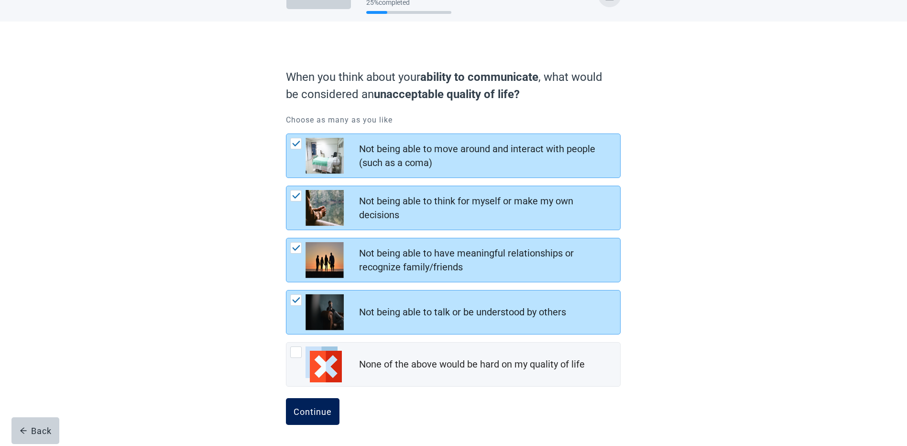
click at [308, 410] on div "Continue" at bounding box center [313, 411] width 38 height 10
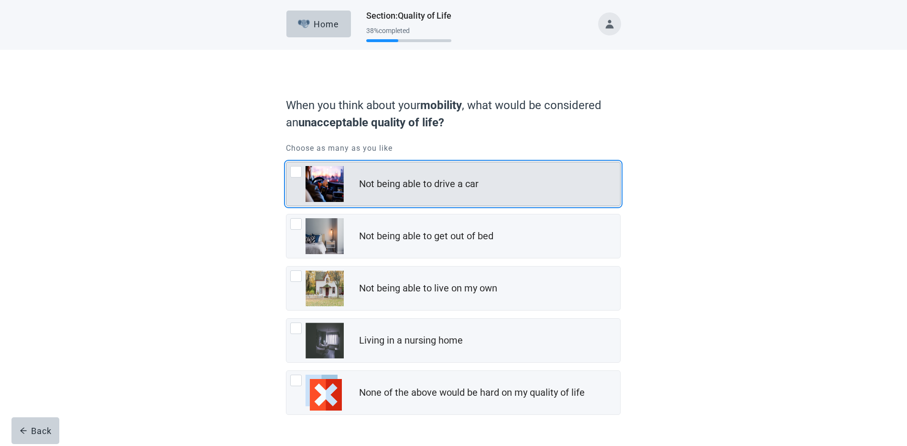
click at [294, 173] on div "Not being able to drive a car, checkbox, not checked" at bounding box center [295, 171] width 11 height 11
click at [286, 162] on input "Not being able to drive a car" at bounding box center [286, 162] width 0 height 0
checkbox input "true"
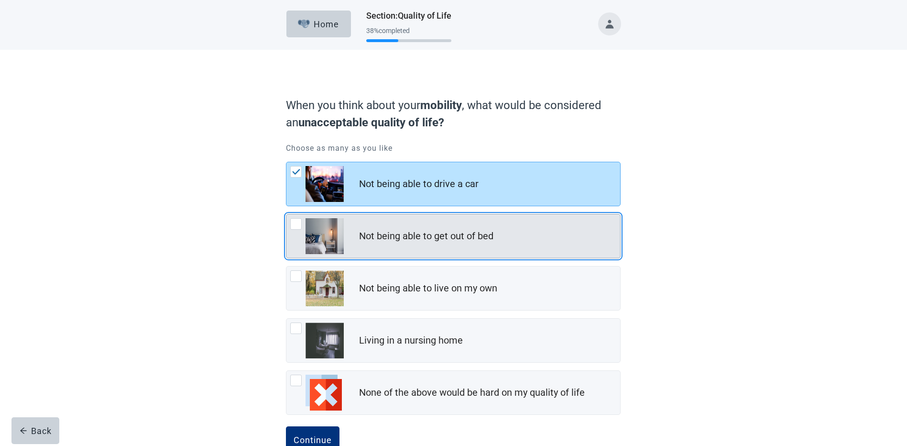
click at [294, 226] on div "Not being able to get out of bed, checkbox, not checked" at bounding box center [295, 223] width 11 height 11
click at [286, 214] on input "Not being able to get out of bed" at bounding box center [286, 214] width 0 height 0
checkbox input "true"
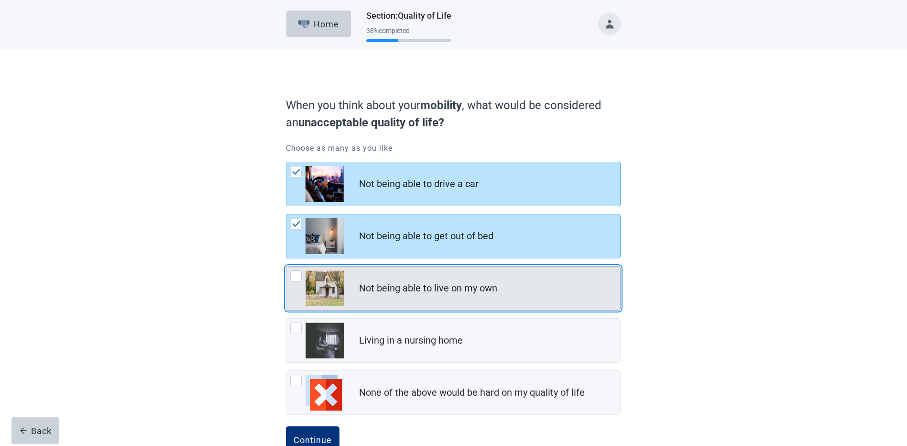
click at [296, 276] on div "Not being able to live on my own, checkbox, not checked" at bounding box center [295, 275] width 11 height 11
click at [286, 266] on input "Not being able to live on my own" at bounding box center [286, 266] width 0 height 0
checkbox input "true"
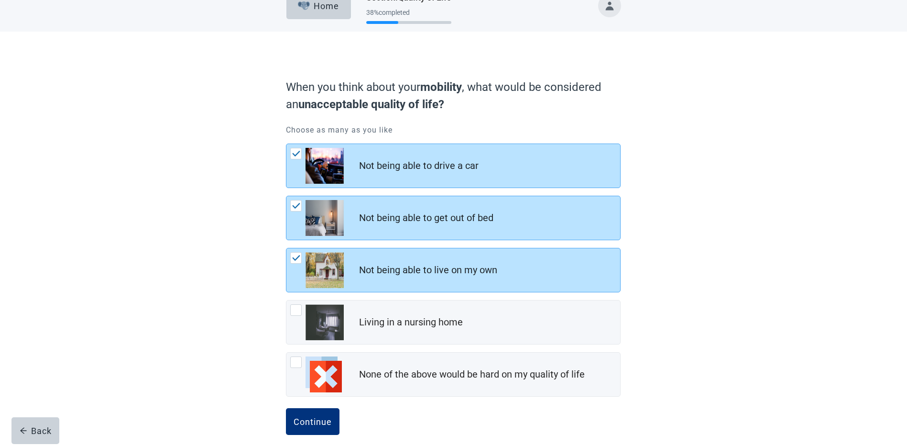
scroll to position [28, 0]
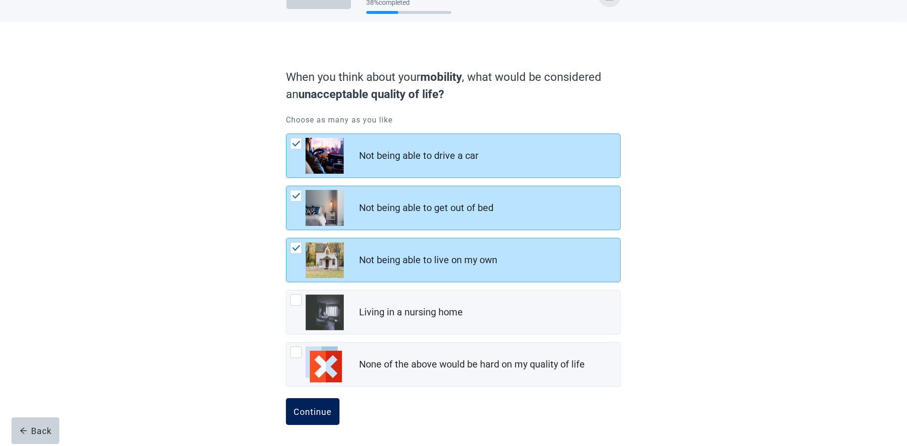
click at [307, 406] on div "Continue" at bounding box center [313, 411] width 38 height 10
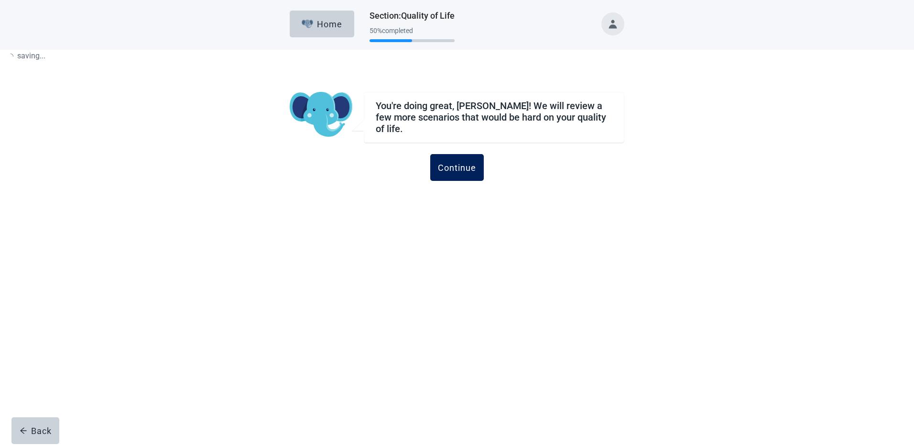
click at [453, 165] on div "Continue" at bounding box center [457, 168] width 38 height 10
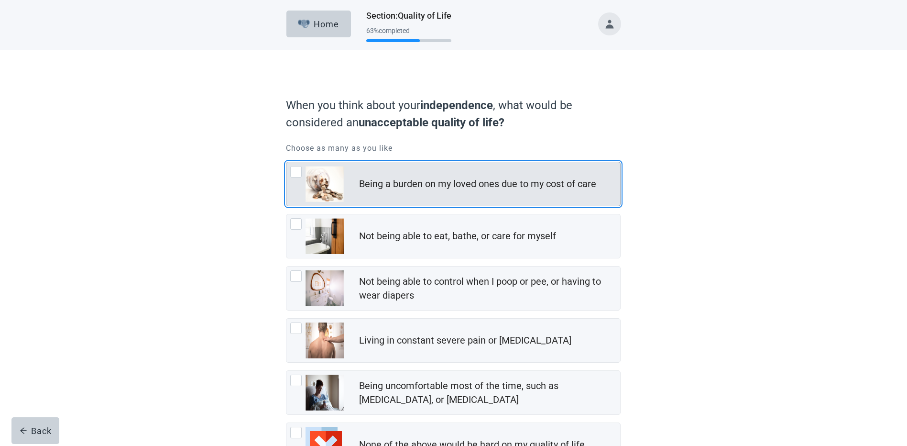
click at [300, 171] on div "Being a burden on my loved ones due to my cost of care, checkbox, not checked" at bounding box center [295, 171] width 11 height 11
click at [286, 162] on input "Being a burden on my loved ones due to my cost of care" at bounding box center [286, 162] width 0 height 0
checkbox input "true"
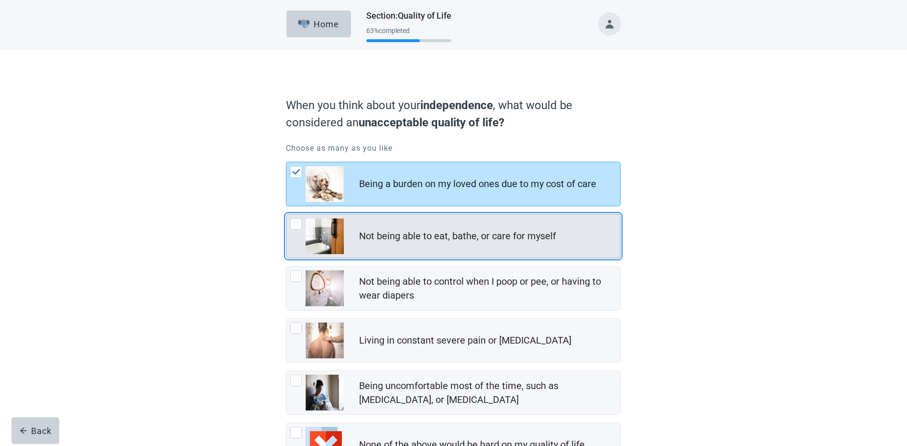
click at [295, 225] on div "Not being able to eat, bathe, or care for myself, checkbox, not checked" at bounding box center [295, 223] width 11 height 11
click at [286, 214] on input "Not being able to eat, bathe, or care for myself" at bounding box center [286, 214] width 0 height 0
checkbox input "true"
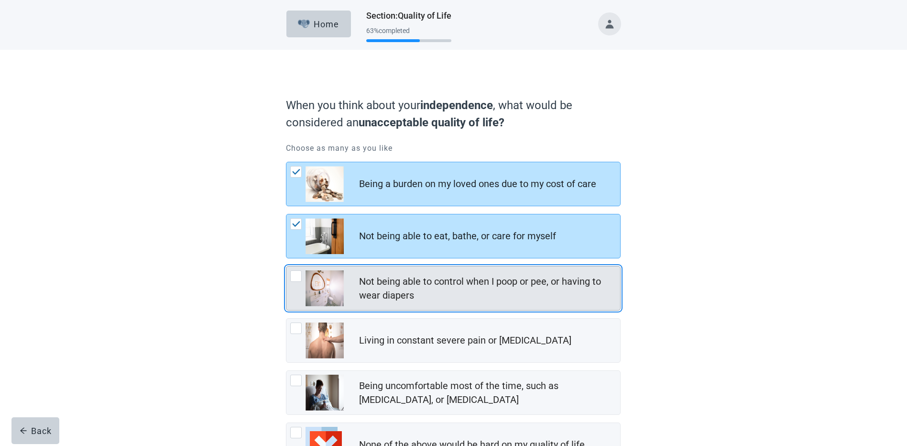
click at [295, 279] on div "Not being able to control when I poop or pee, or having to wear diapers, checkb…" at bounding box center [295, 275] width 11 height 11
click at [286, 266] on input "Not being able to control when I poop or pee, or having to wear diapers" at bounding box center [286, 266] width 0 height 0
checkbox input "true"
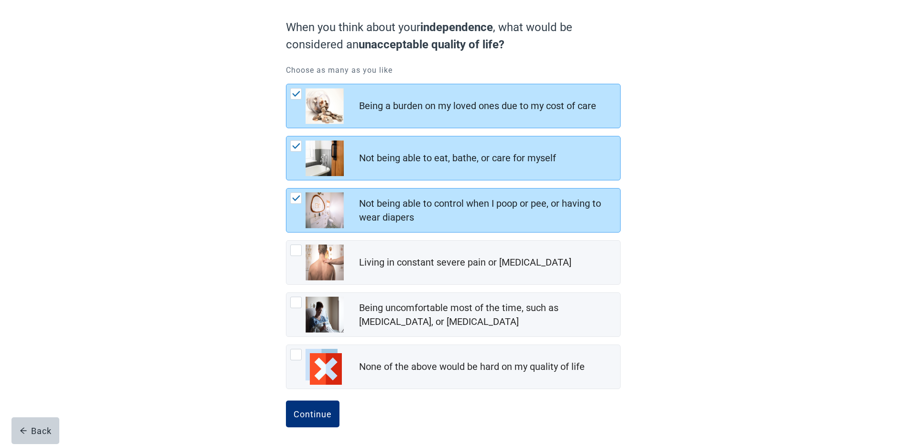
scroll to position [80, 0]
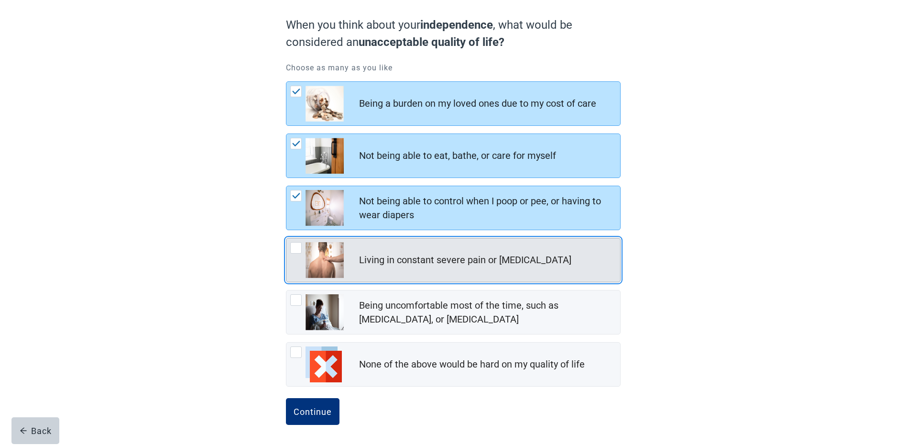
click at [295, 246] on div "Living in constant severe pain or shortness of breath, checkbox, not checked" at bounding box center [295, 247] width 11 height 11
click at [286, 238] on input "Living in constant severe pain or [MEDICAL_DATA]" at bounding box center [286, 238] width 0 height 0
checkbox input "true"
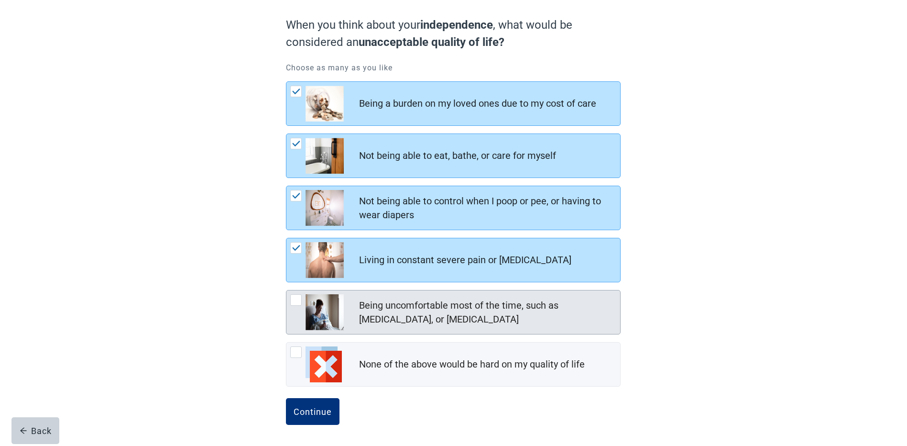
drag, startPoint x: 295, startPoint y: 294, endPoint x: 301, endPoint y: 329, distance: 36.5
click at [295, 294] on div "Being uncomfortable most of the time, such as [MEDICAL_DATA], or [MEDICAL_DATA]" at bounding box center [453, 312] width 334 height 44
click at [286, 290] on input "Being uncomfortable most of the time, such as [MEDICAL_DATA], or [MEDICAL_DATA]" at bounding box center [286, 290] width 0 height 0
checkbox input "true"
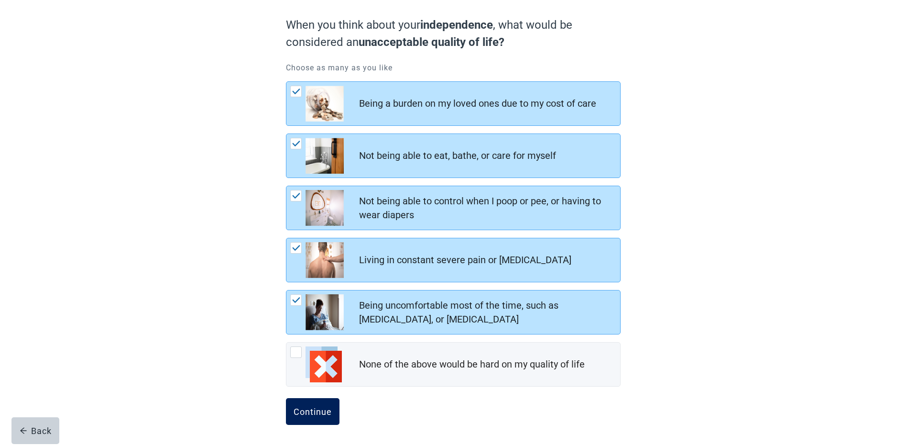
click at [310, 410] on div "Continue" at bounding box center [313, 411] width 38 height 10
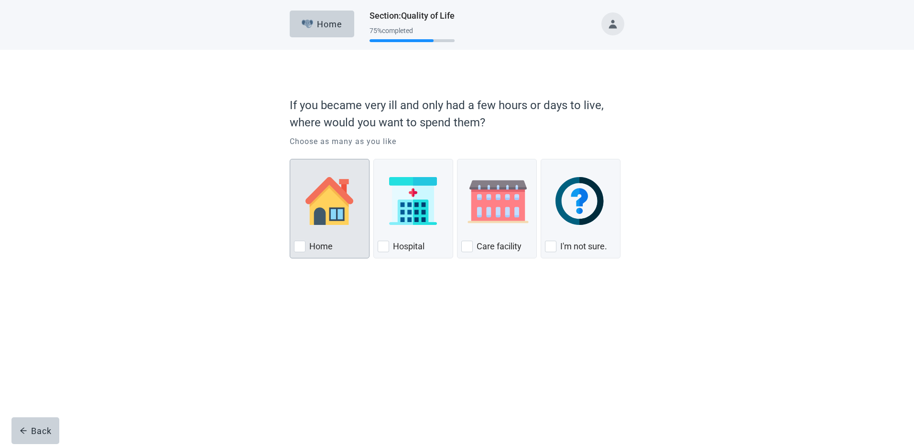
click at [305, 243] on div "Home, checkbox, not checked" at bounding box center [299, 246] width 11 height 11
click at [290, 159] on input "Home" at bounding box center [290, 159] width 0 height 0
checkbox input "true"
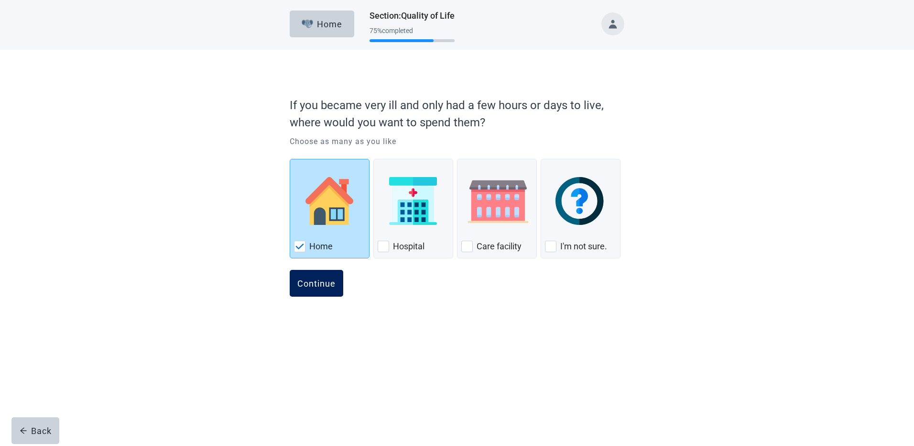
click at [319, 286] on div "Continue" at bounding box center [316, 283] width 38 height 10
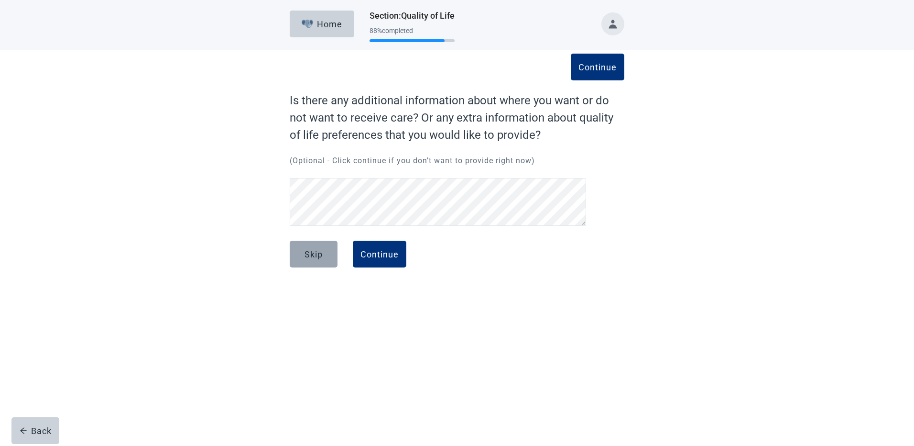
click at [317, 252] on div "Skip" at bounding box center [314, 254] width 18 height 10
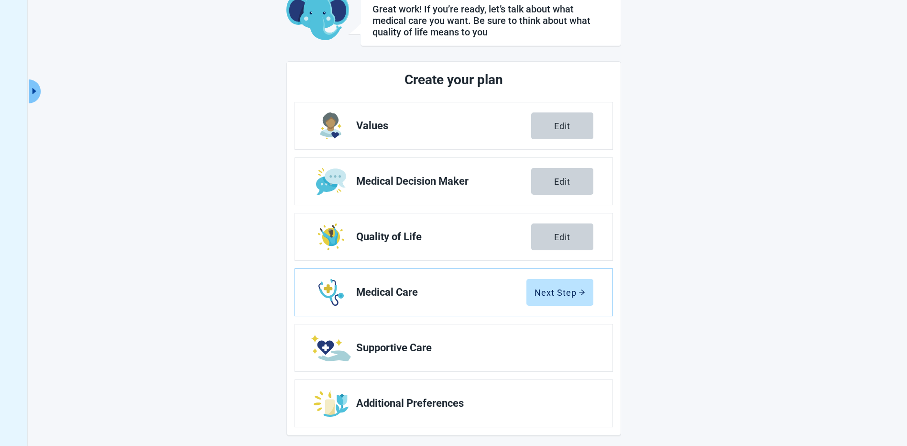
scroll to position [67, 0]
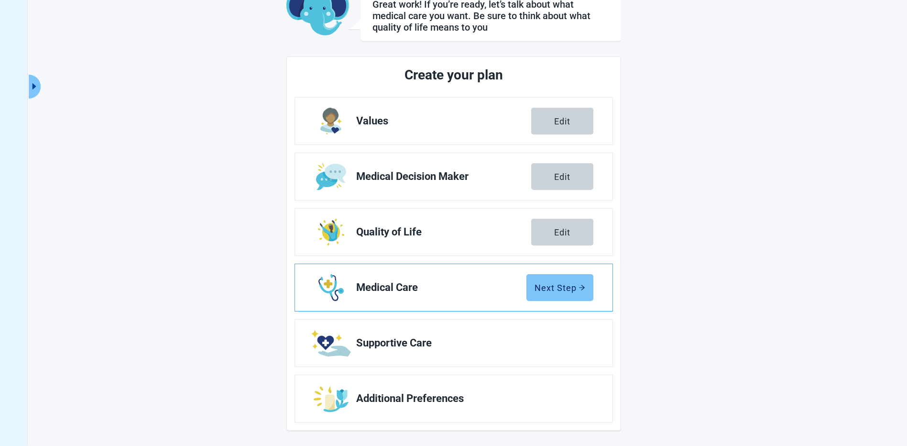
click at [551, 289] on div "Next Step" at bounding box center [560, 288] width 51 height 10
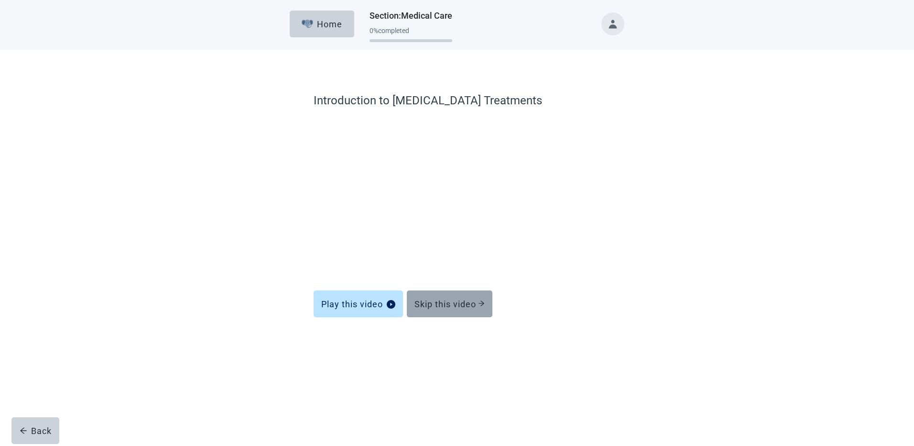
click at [454, 302] on div "Skip this video" at bounding box center [450, 304] width 70 height 10
click at [443, 299] on div "Skip this video" at bounding box center [450, 304] width 70 height 10
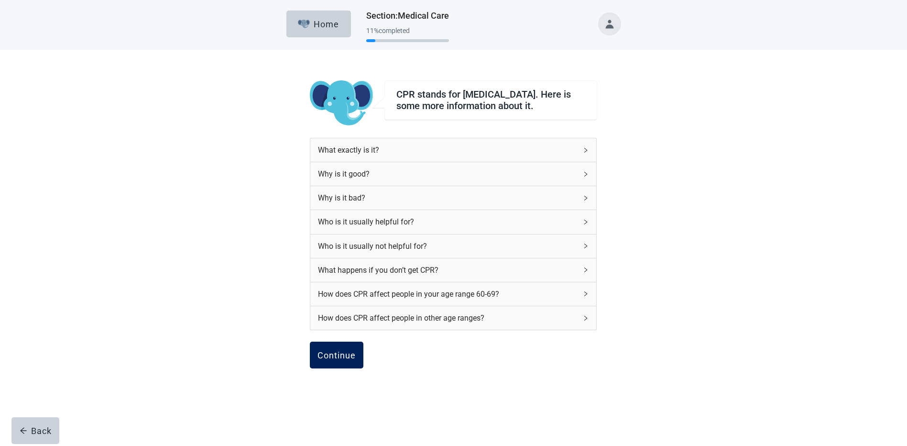
click at [340, 360] on div "Continue" at bounding box center [337, 355] width 38 height 10
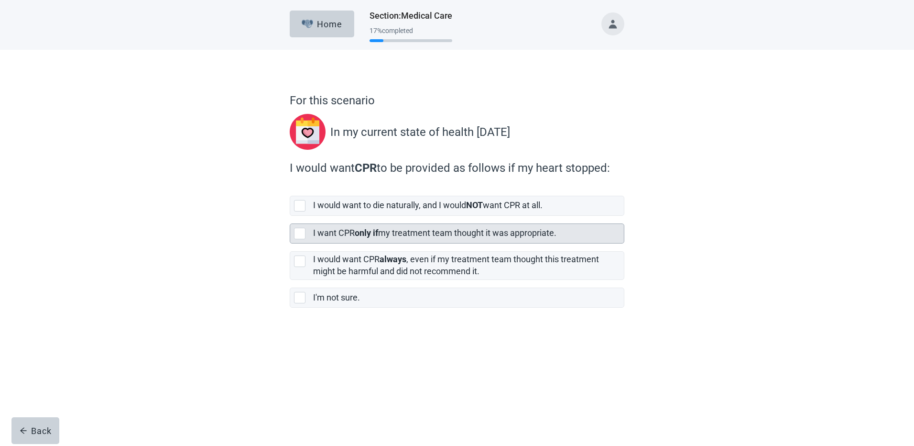
click at [304, 235] on div "[object Object], checkbox, not selected" at bounding box center [299, 233] width 11 height 11
click at [290, 216] on input "I want CPR only if my treatment team thought it was appropriate." at bounding box center [290, 216] width 0 height 0
checkbox input "true"
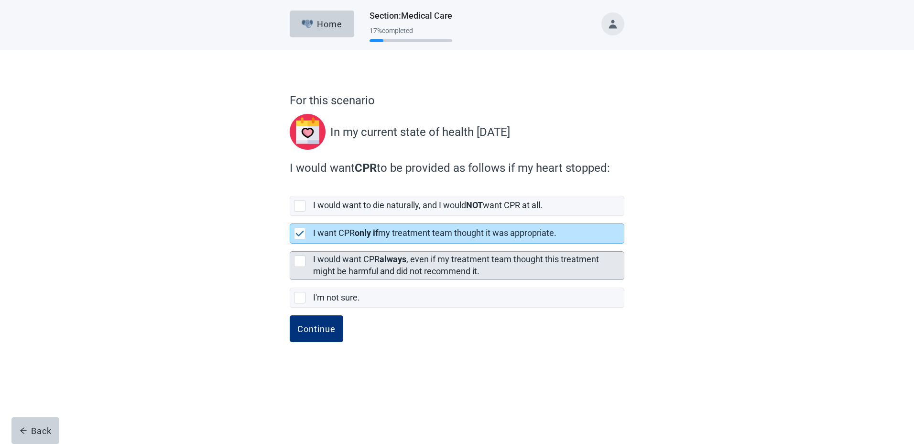
click at [303, 262] on div "[object Object], checkbox, not selected" at bounding box center [299, 260] width 11 height 11
click at [290, 244] on input "I would want CPR always , even if my treatment team thought this treatment migh…" at bounding box center [290, 243] width 0 height 0
checkbox input "true"
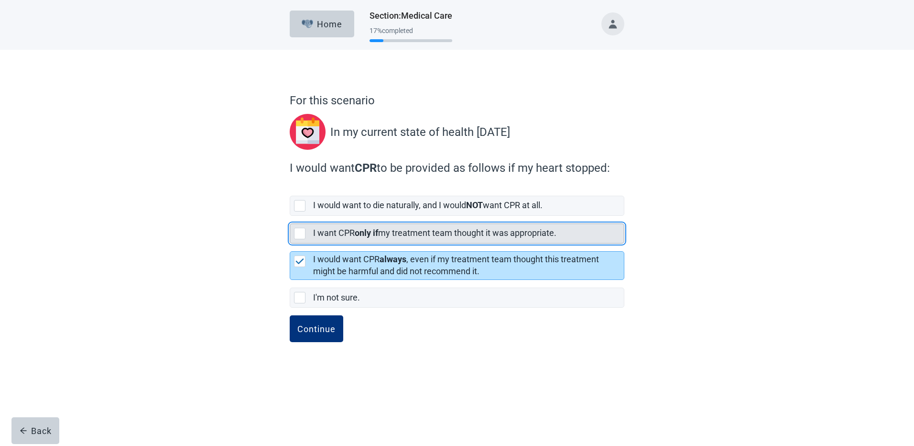
click at [296, 231] on div "[object Object], checkbox, not selected" at bounding box center [299, 233] width 11 height 11
click at [290, 216] on input "I want CPR only if my treatment team thought it was appropriate." at bounding box center [290, 216] width 0 height 0
checkbox input "true"
checkbox input "false"
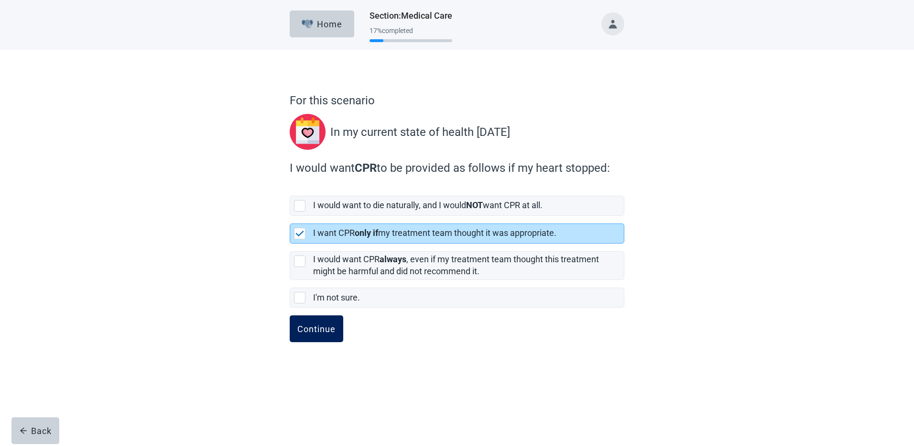
click at [315, 323] on button "Continue" at bounding box center [317, 328] width 54 height 27
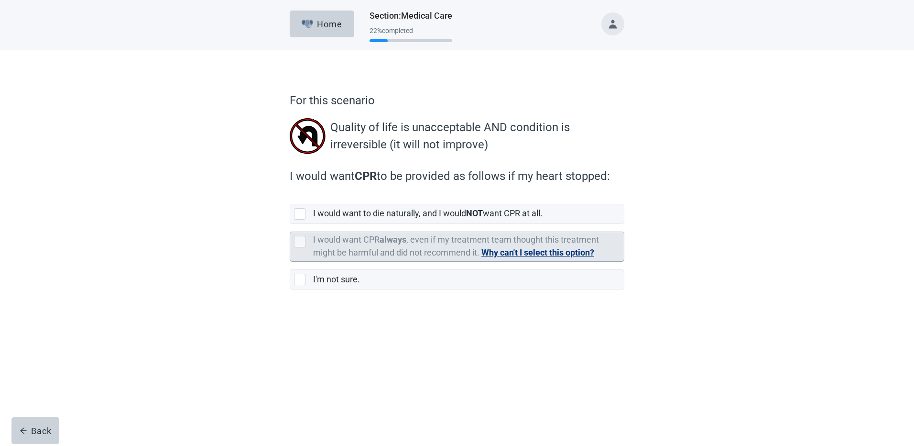
click at [296, 244] on div "[object Object], checkbox, not selected, cannot be selected due to conflict" at bounding box center [299, 241] width 11 height 11
click at [290, 224] on input "I would want CPR always , even if my treatment team thought this treatment migh…" at bounding box center [290, 224] width 0 height 0
checkbox input "false"
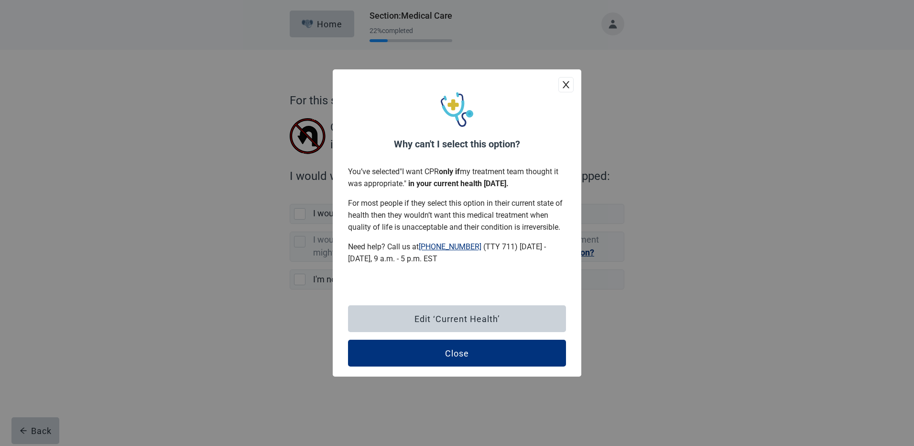
click at [566, 86] on icon "close" at bounding box center [566, 85] width 10 height 10
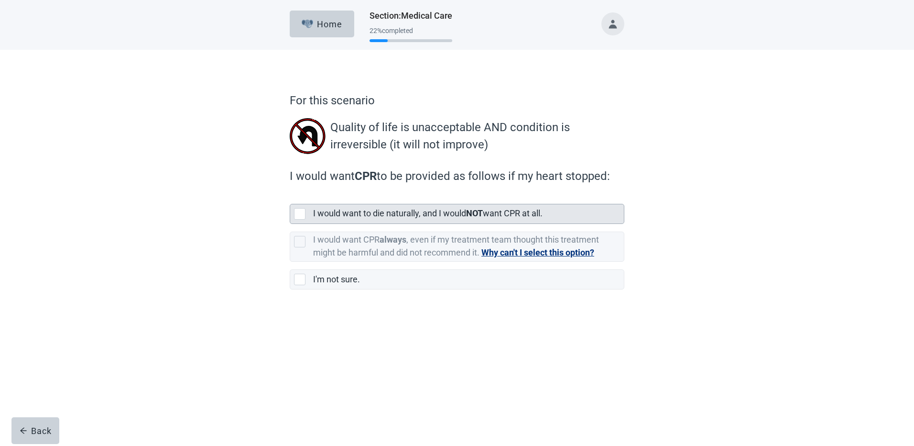
click at [300, 208] on div "[object Object], checkbox, not selected" at bounding box center [299, 213] width 11 height 11
click at [290, 197] on input "I would want to die naturally, and I would NOT want CPR at all." at bounding box center [290, 196] width 0 height 0
checkbox input "true"
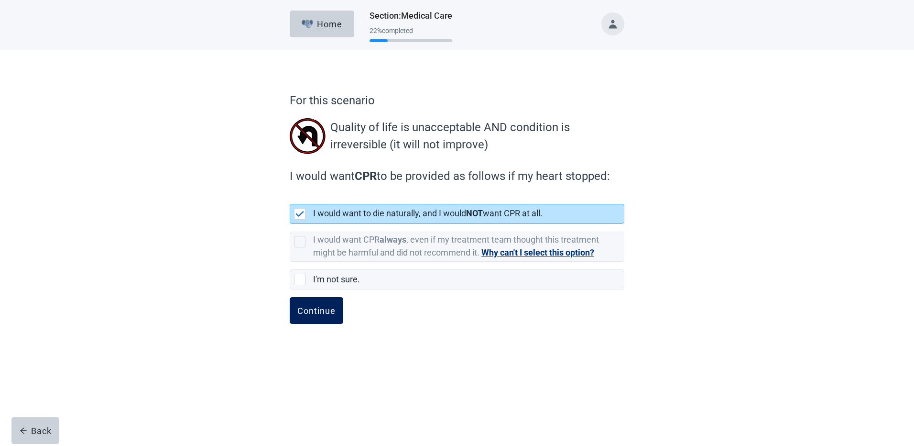
click at [326, 306] on div "Continue" at bounding box center [316, 311] width 38 height 10
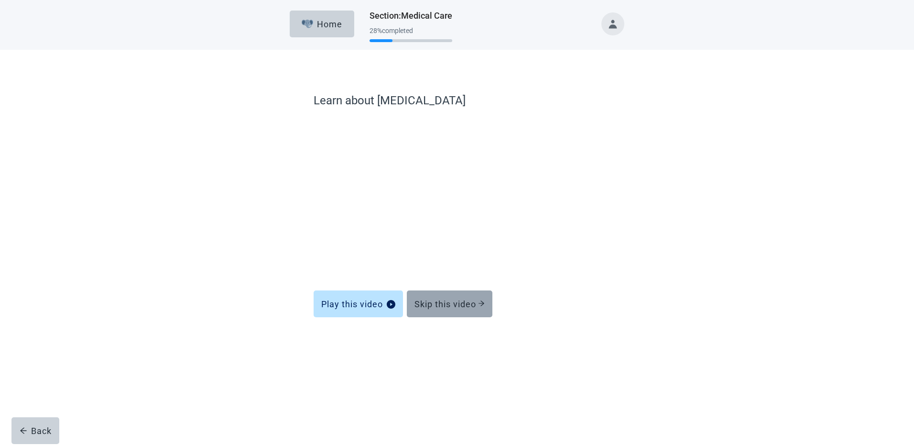
click at [459, 299] on div "Skip this video" at bounding box center [450, 304] width 70 height 10
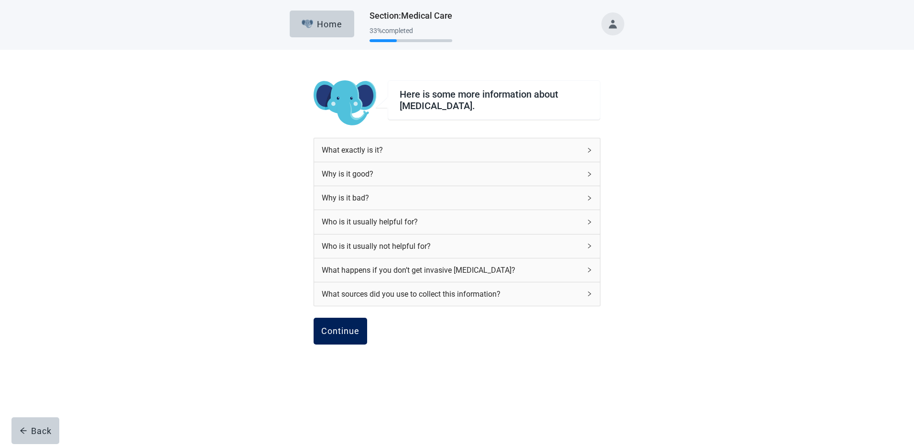
click at [345, 320] on button "Continue" at bounding box center [341, 331] width 54 height 27
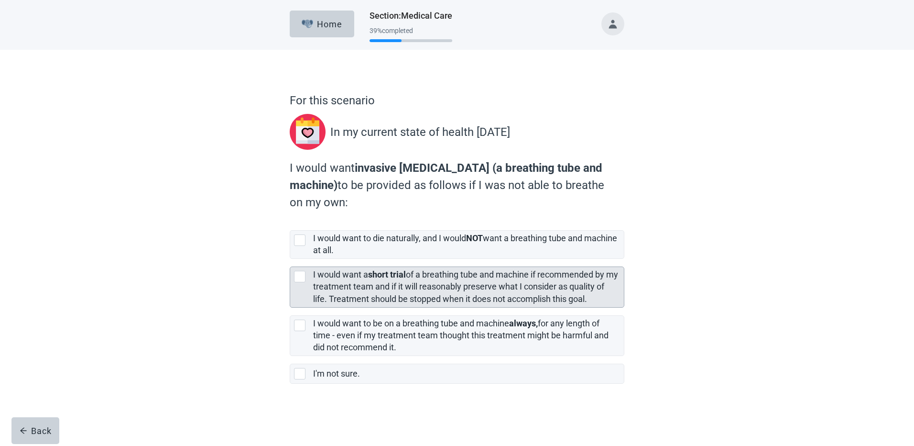
click at [296, 274] on div "[object Object], checkbox, not selected" at bounding box center [299, 276] width 11 height 11
click at [290, 259] on input "I would want a short trial of a breathing tube and machine if recommended by my…" at bounding box center [290, 259] width 0 height 0
checkbox input "true"
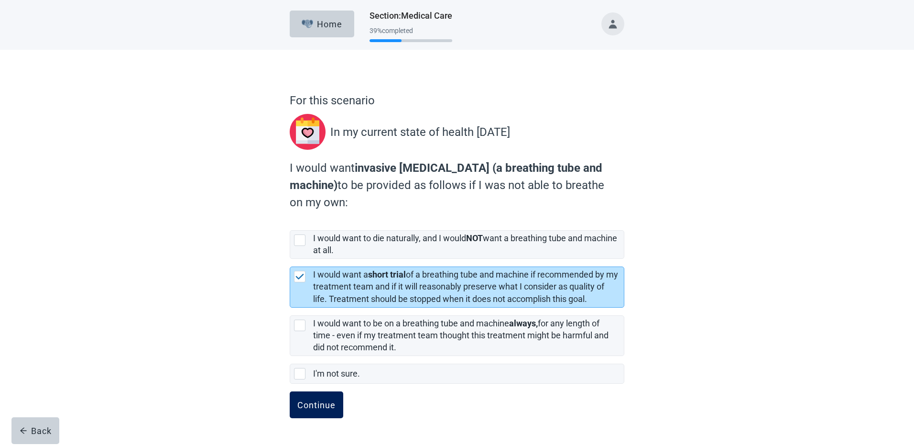
drag, startPoint x: 312, startPoint y: 401, endPoint x: 313, endPoint y: 406, distance: 5.0
click at [312, 401] on div "Continue" at bounding box center [316, 405] width 38 height 10
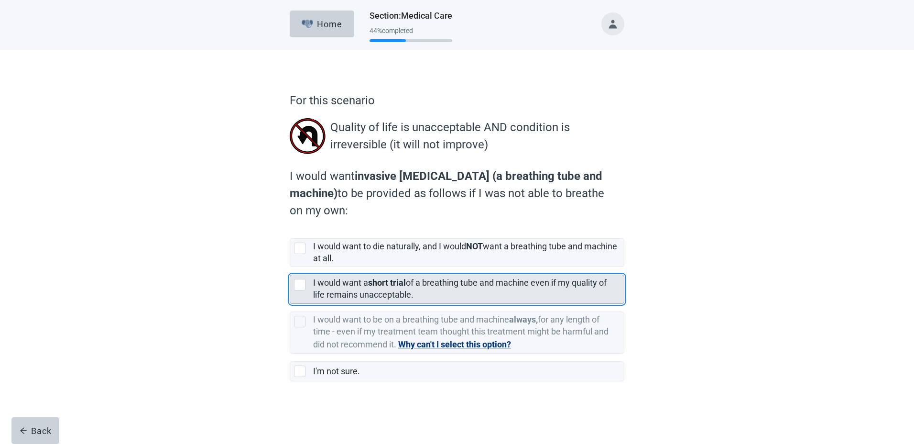
click at [301, 284] on div "[object Object], checkbox, not selected" at bounding box center [299, 284] width 11 height 11
click at [290, 267] on input "I would want a short trial of a breathing tube and machine even if my quality o…" at bounding box center [290, 267] width 0 height 0
checkbox input "true"
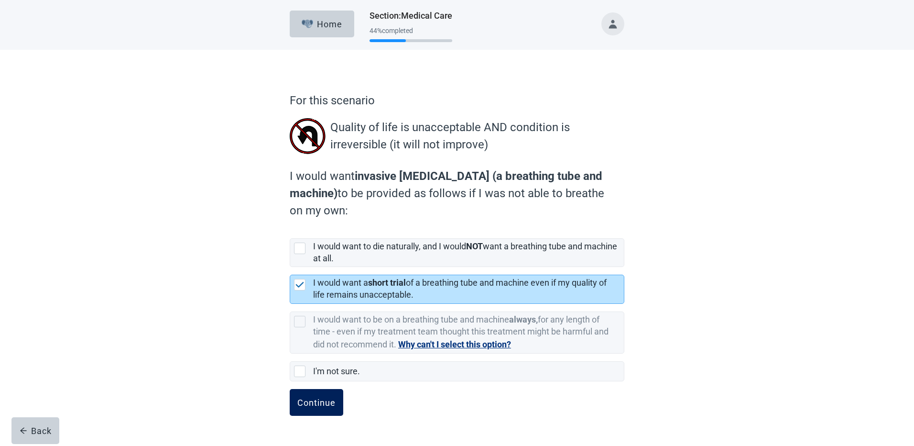
click at [313, 406] on div "Continue" at bounding box center [316, 402] width 38 height 10
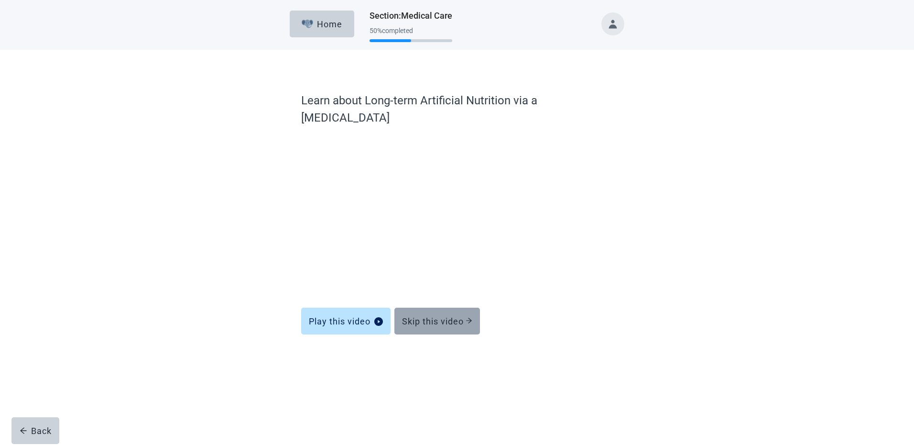
click at [437, 316] on div "Skip this video" at bounding box center [437, 321] width 70 height 10
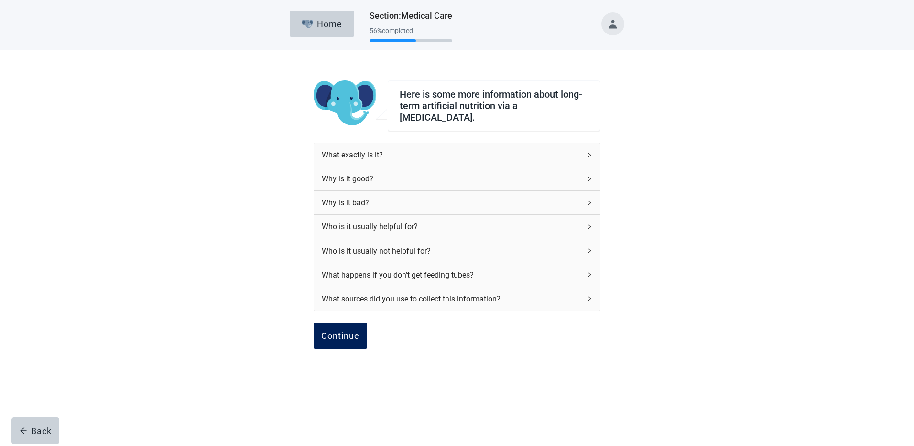
click at [353, 331] on div "Continue" at bounding box center [340, 336] width 38 height 10
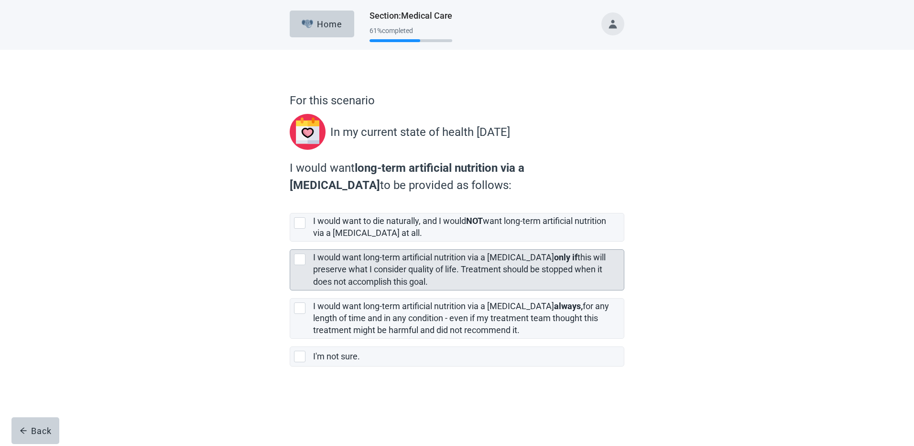
click at [302, 258] on div "[object Object], checkbox, not selected" at bounding box center [299, 258] width 11 height 11
click at [290, 242] on input "I would want long-term artificial nutrition via a [MEDICAL_DATA] only if this w…" at bounding box center [290, 241] width 0 height 0
checkbox input "true"
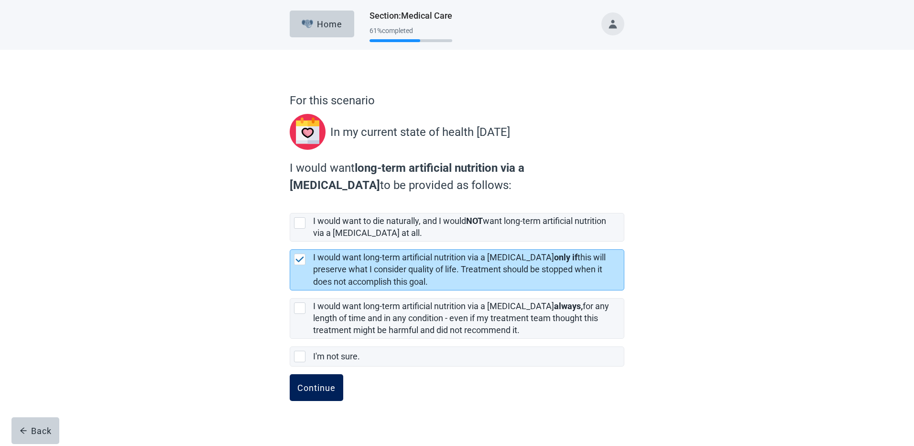
click at [318, 392] on div "Continue" at bounding box center [316, 388] width 38 height 10
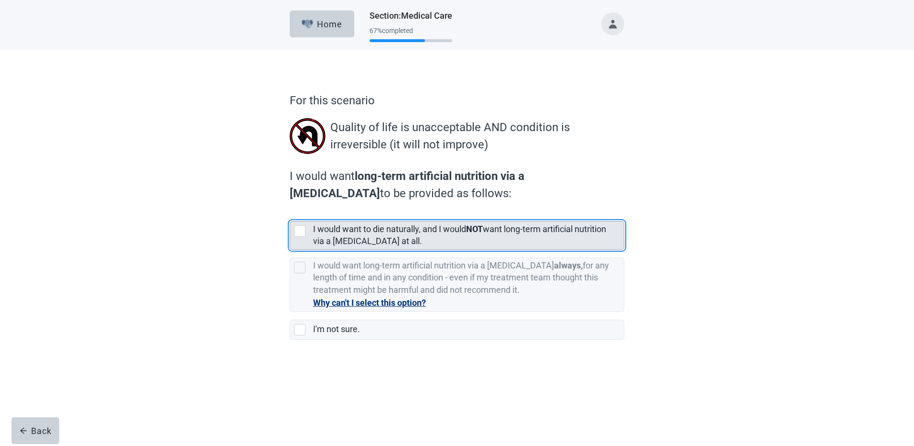
click at [293, 229] on div "I would want to die naturally, and I would NOT want long-term artificial nutrit…" at bounding box center [457, 235] width 334 height 28
click at [290, 214] on input "I would want to die naturally, and I would NOT want long-term artificial nutrit…" at bounding box center [290, 213] width 0 height 0
checkbox input "true"
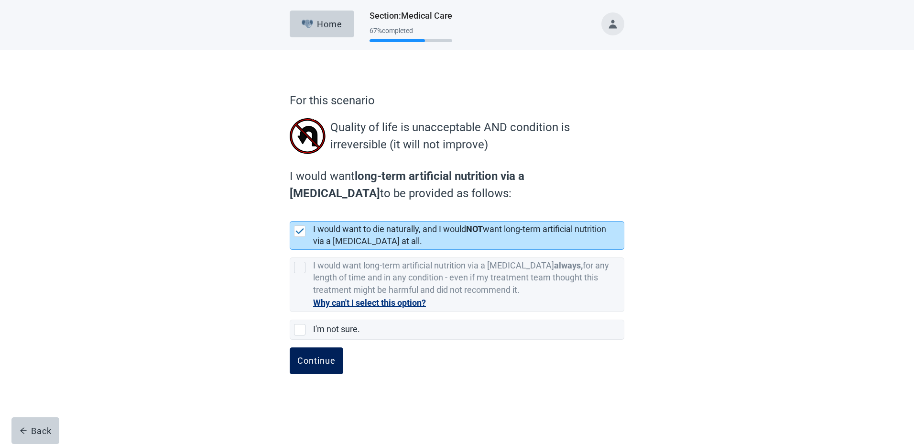
click at [305, 360] on div "Continue" at bounding box center [316, 361] width 38 height 10
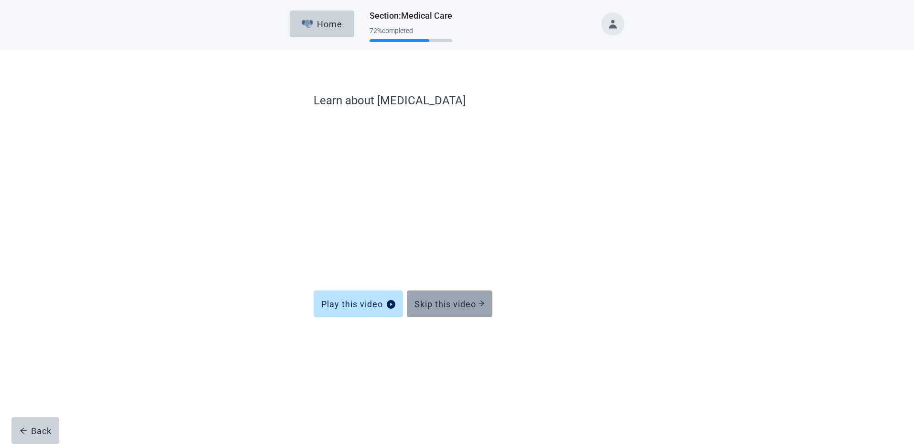
click at [440, 302] on div "Skip this video" at bounding box center [450, 304] width 70 height 10
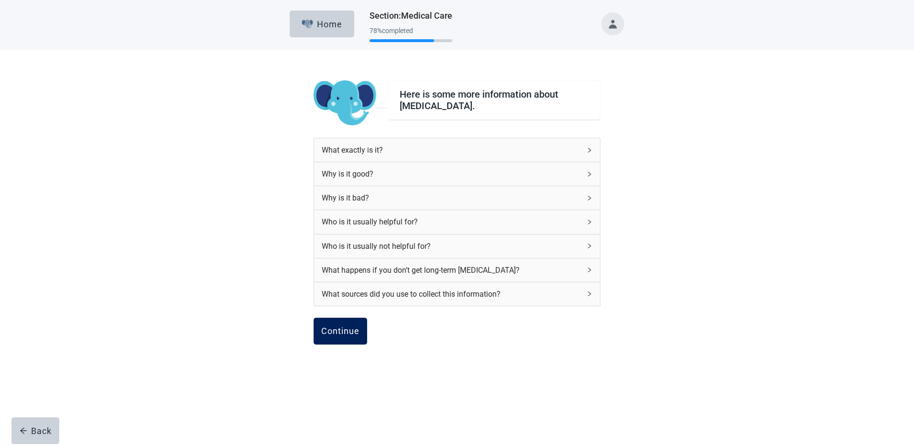
click at [335, 327] on div "Continue" at bounding box center [340, 331] width 38 height 10
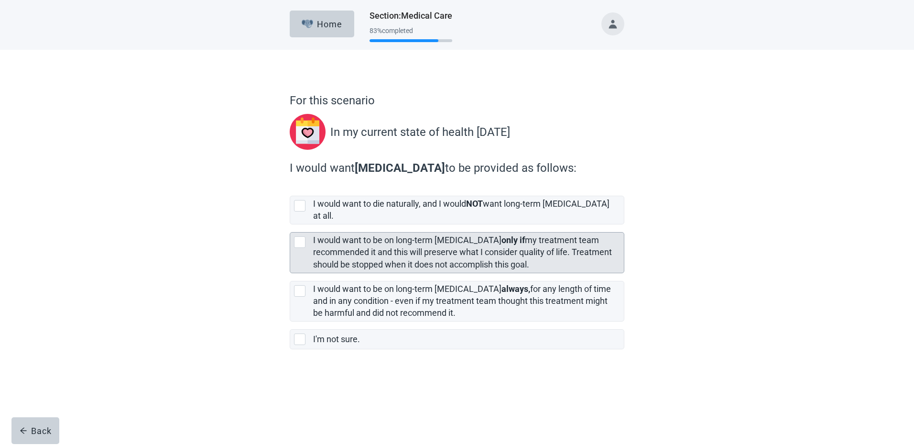
click at [304, 236] on div "[object Object], checkbox, not selected" at bounding box center [299, 241] width 11 height 11
click at [290, 225] on input "I would want to be on long-term [MEDICAL_DATA] only if my treatment team recomm…" at bounding box center [290, 224] width 0 height 0
checkbox input "true"
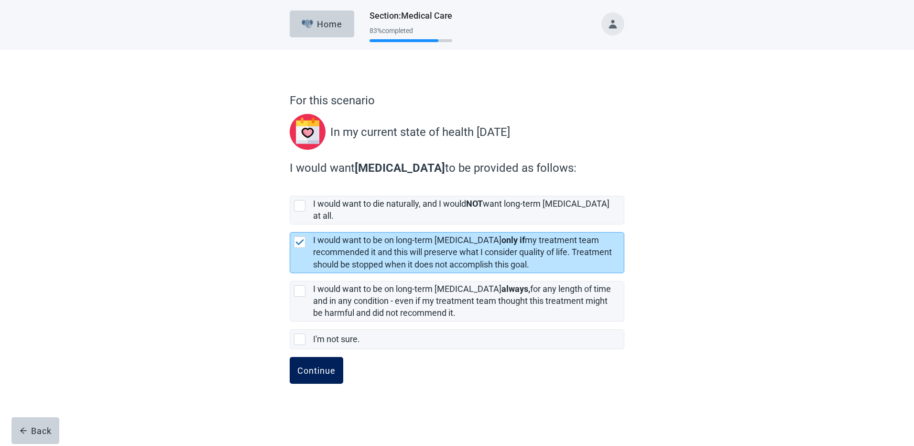
click at [318, 365] on div "Continue" at bounding box center [316, 370] width 38 height 10
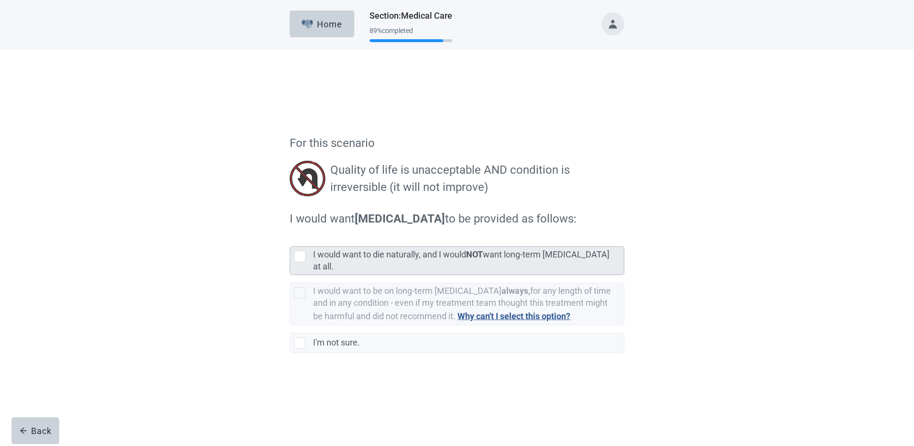
click at [300, 217] on div "[object Object], checkbox, not selected" at bounding box center [299, 213] width 11 height 11
click at [290, 197] on input "I would want to die naturally, and I would NOT want long-term [MEDICAL_DATA] at…" at bounding box center [290, 196] width 0 height 0
checkbox input "true"
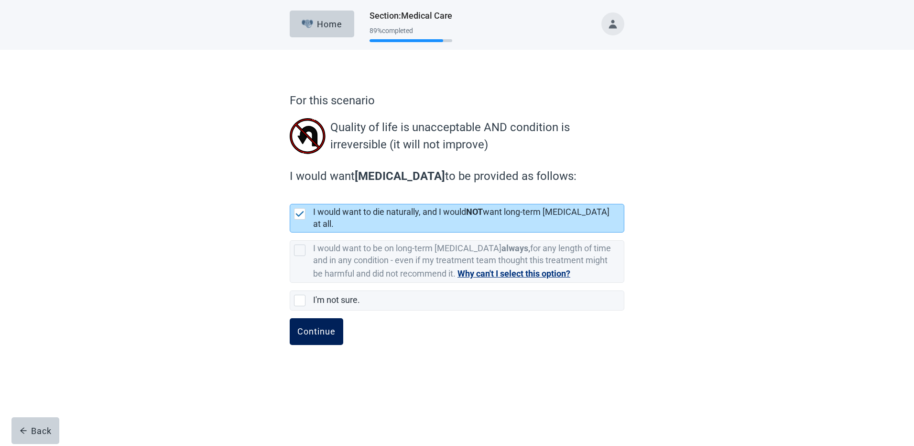
click at [326, 327] on div "Continue" at bounding box center [316, 332] width 38 height 10
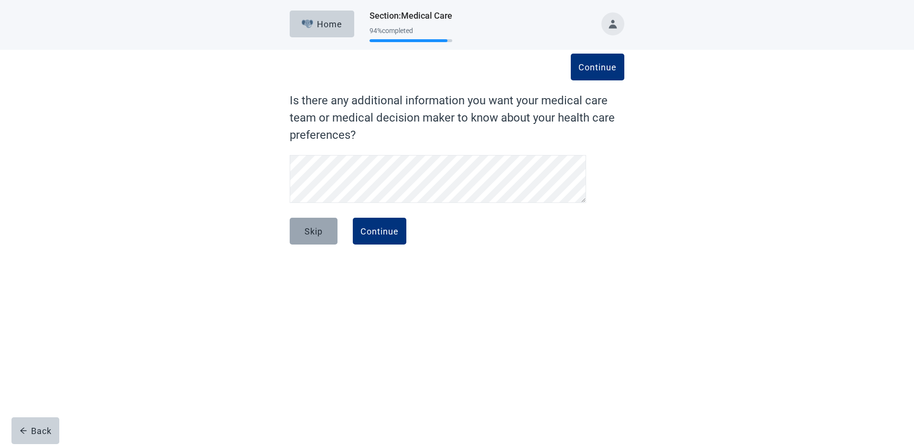
click at [308, 232] on div "Skip" at bounding box center [314, 231] width 18 height 10
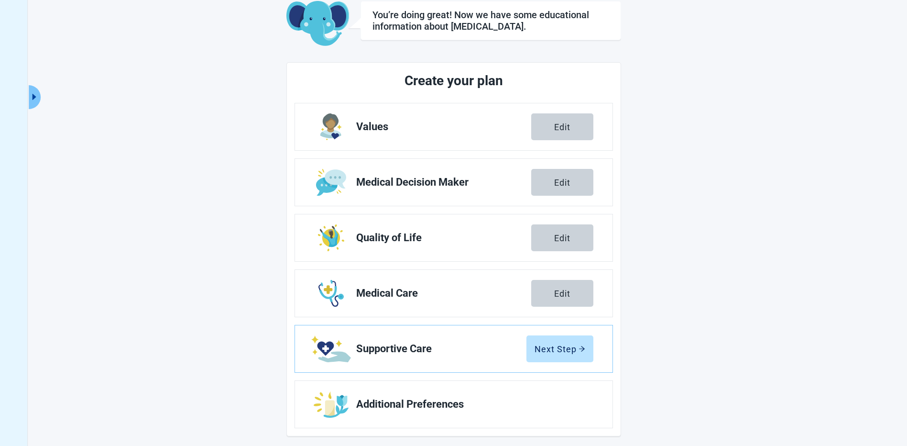
scroll to position [63, 0]
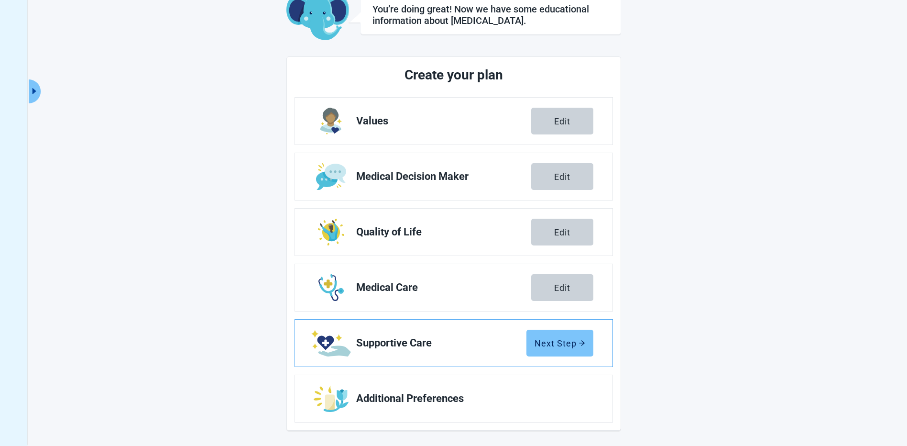
click at [558, 343] on div "Next Step" at bounding box center [560, 343] width 51 height 10
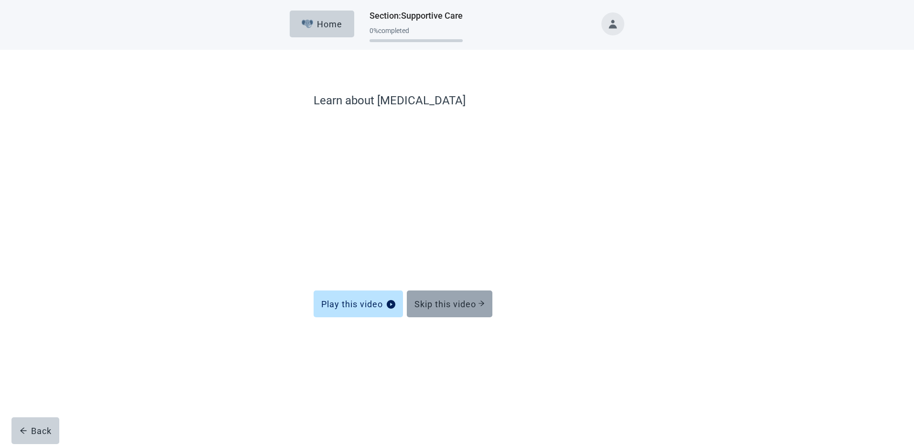
click at [455, 296] on button "Skip this video" at bounding box center [450, 303] width 86 height 27
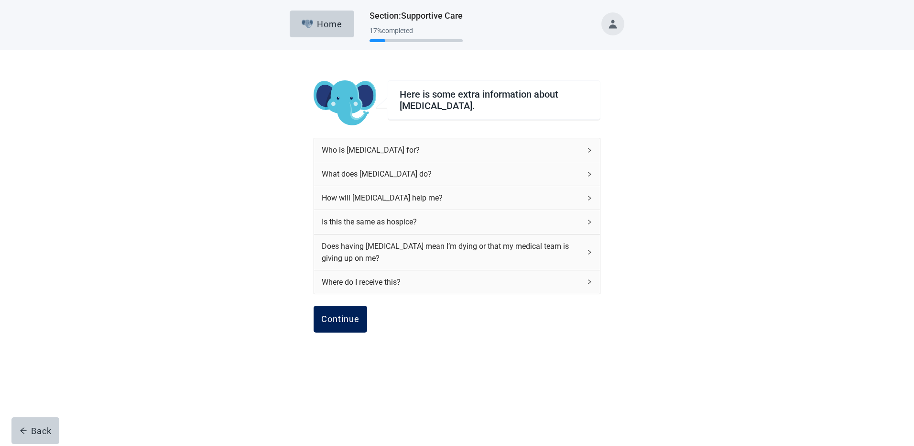
click at [362, 310] on button "Continue" at bounding box center [341, 319] width 54 height 27
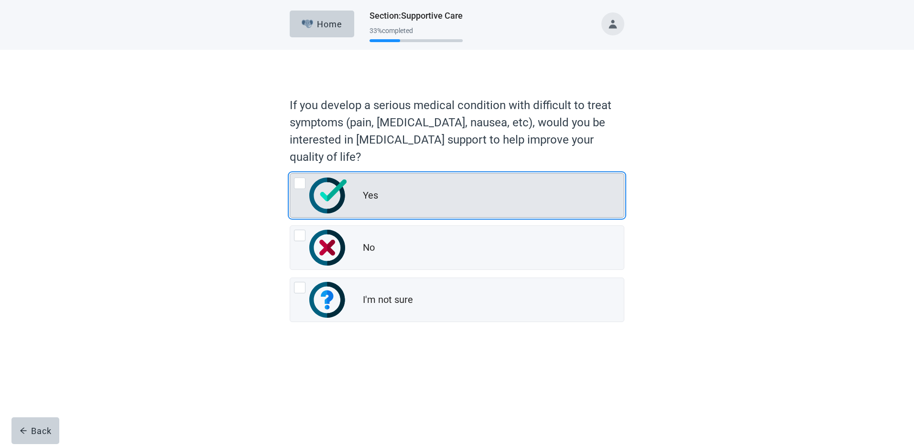
click at [298, 178] on div "Yes, radio button, not checked" at bounding box center [299, 182] width 11 height 11
click at [290, 174] on input "Yes" at bounding box center [290, 173] width 0 height 0
radio input "true"
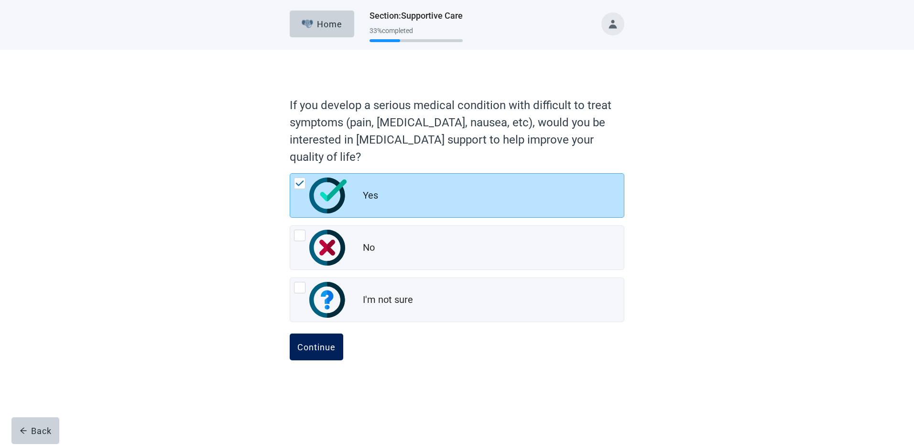
click at [325, 349] on div "Continue" at bounding box center [316, 347] width 38 height 10
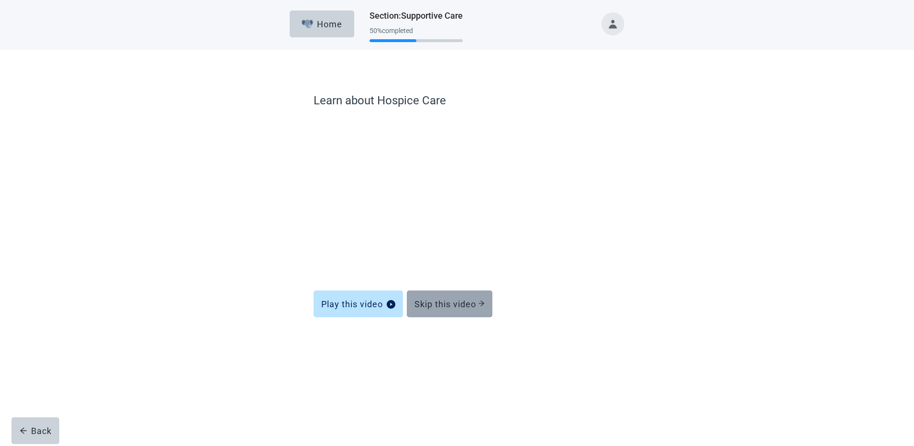
click at [458, 306] on div "Skip this video" at bounding box center [450, 304] width 70 height 10
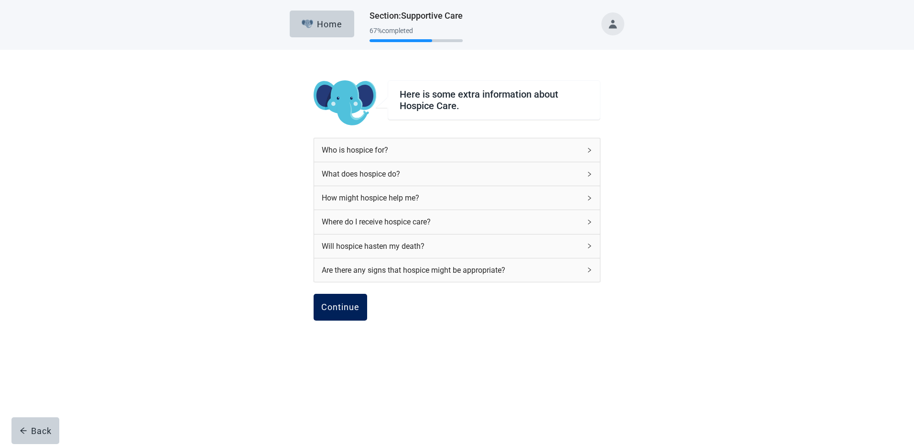
click at [342, 305] on div "Continue" at bounding box center [340, 307] width 38 height 10
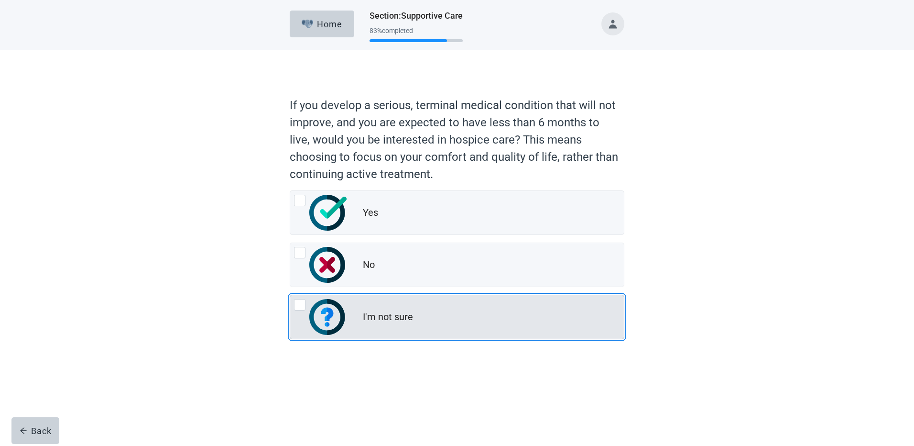
click at [296, 305] on div "I'm not sure, radio button, not checked" at bounding box center [299, 304] width 11 height 11
click at [290, 295] on input "I'm not sure" at bounding box center [290, 295] width 0 height 0
radio input "true"
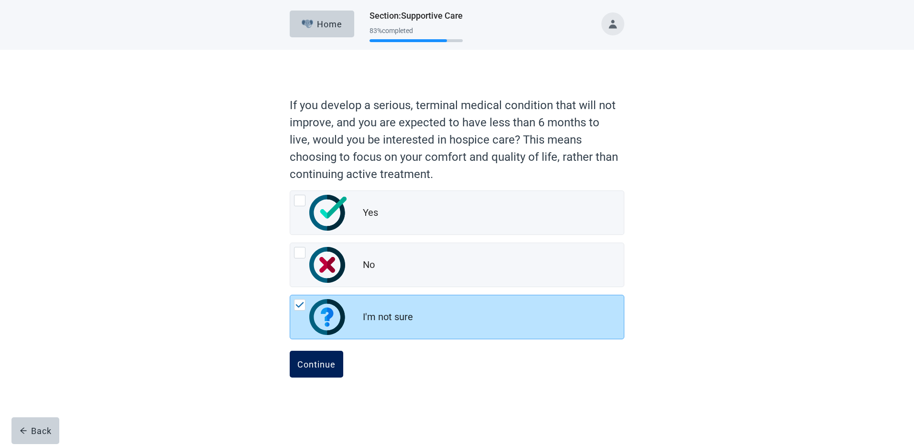
click at [335, 367] on div "Continue" at bounding box center [316, 364] width 38 height 10
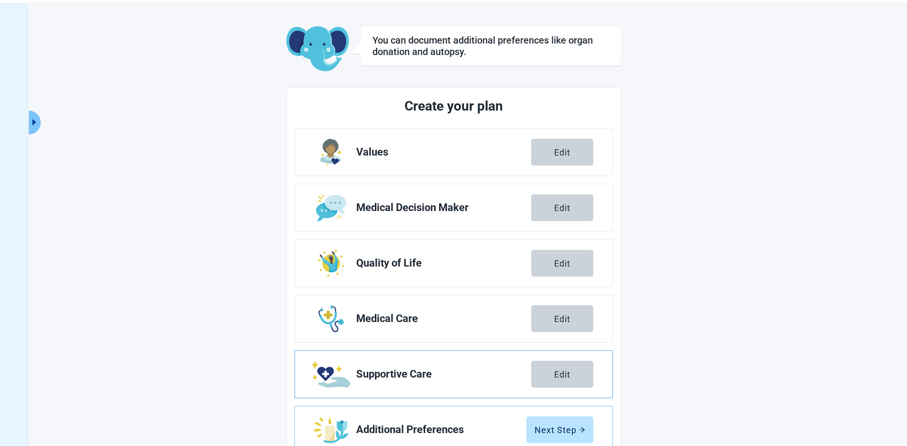
scroll to position [63, 0]
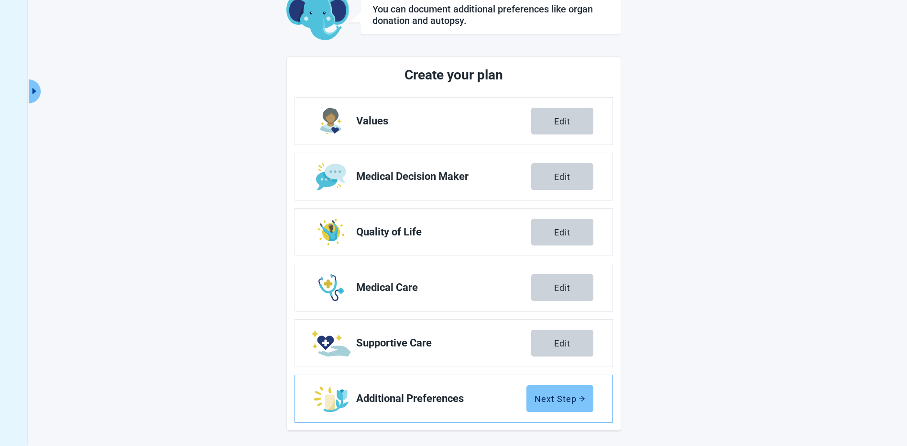
click at [558, 400] on div "Next Step" at bounding box center [560, 399] width 51 height 10
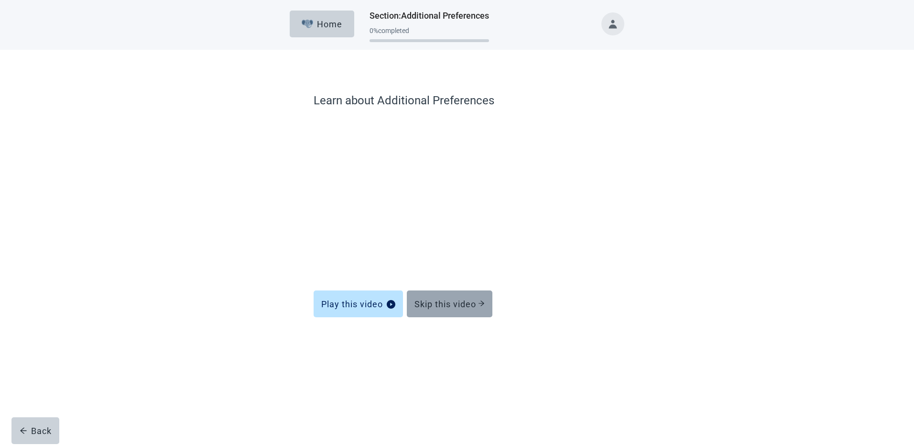
click at [457, 303] on div "Skip this video" at bounding box center [450, 304] width 70 height 10
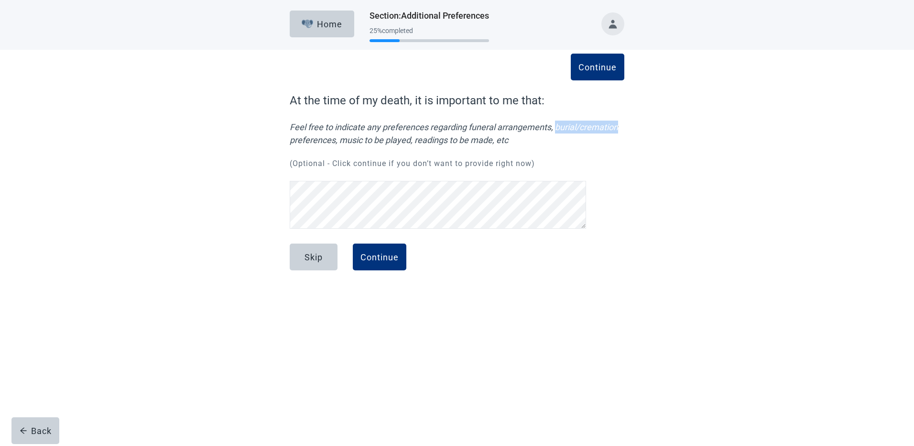
drag, startPoint x: 617, startPoint y: 128, endPoint x: 554, endPoint y: 131, distance: 62.7
click at [554, 131] on em "Feel free to indicate any preferences regarding funeral arrangements, burial/cr…" at bounding box center [457, 134] width 335 height 26
drag, startPoint x: 554, startPoint y: 131, endPoint x: 564, endPoint y: 127, distance: 10.3
copy em "burial/cremation"
click at [382, 257] on div "Continue" at bounding box center [380, 257] width 38 height 10
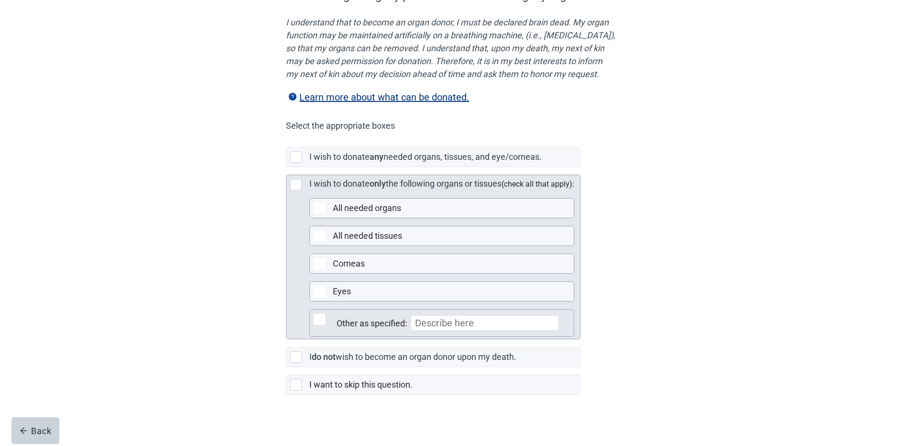
scroll to position [143, 0]
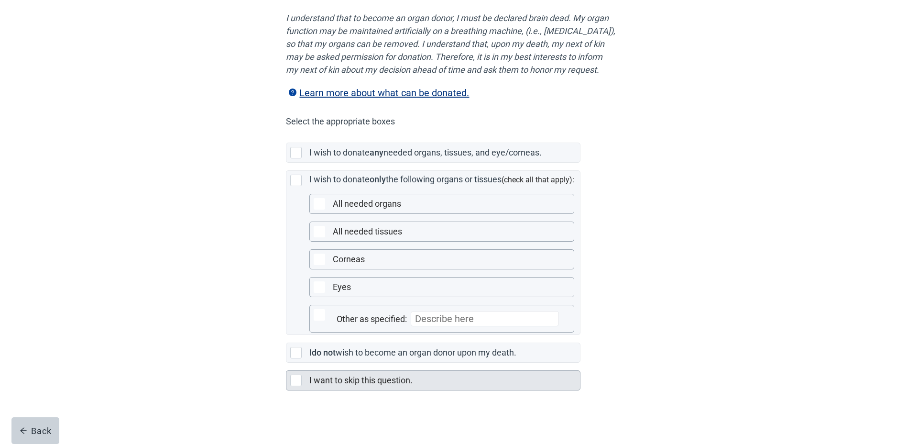
click at [300, 378] on div "Main content" at bounding box center [295, 379] width 11 height 11
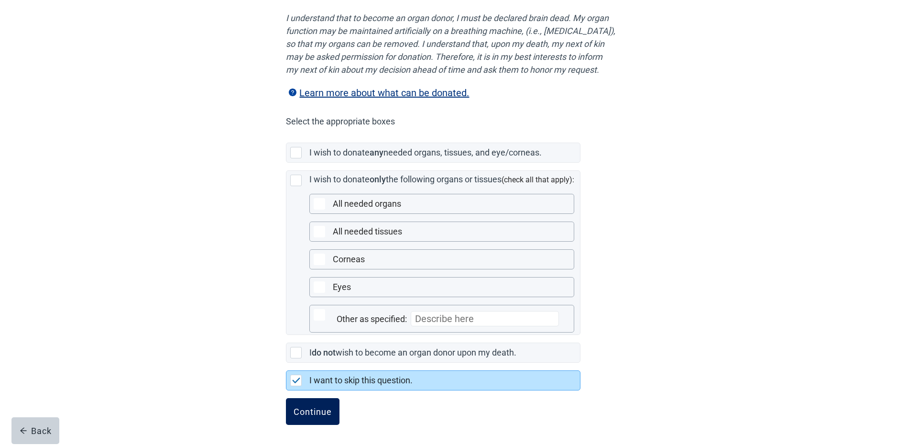
click at [311, 415] on div "Continue" at bounding box center [313, 411] width 38 height 10
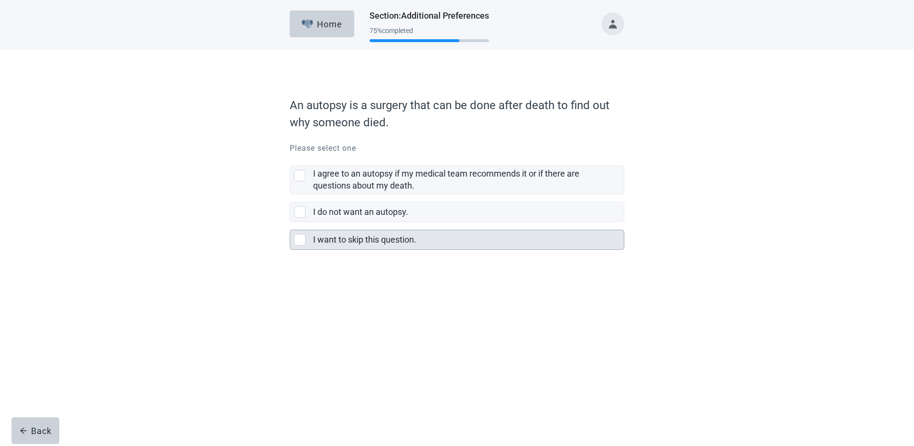
click at [301, 239] on div "I want to skip this question., checkbox, not selected" at bounding box center [299, 239] width 11 height 11
click at [290, 222] on input "I want to skip this question." at bounding box center [290, 222] width 0 height 0
checkbox input "true"
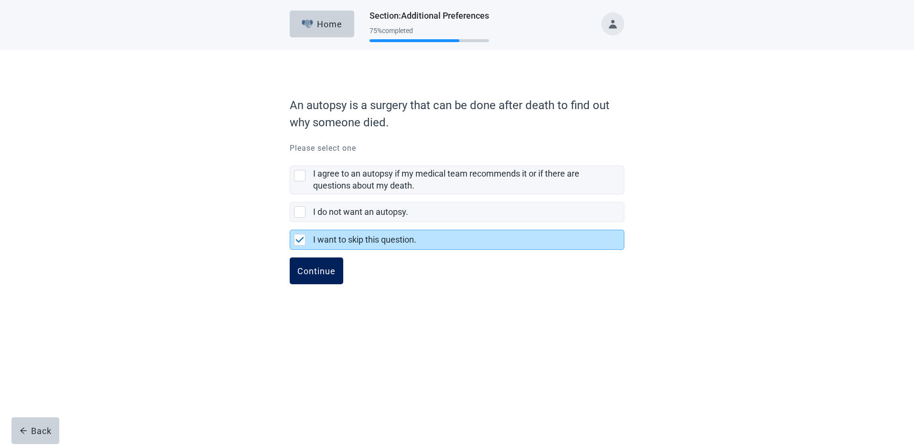
click at [309, 266] on div "Continue" at bounding box center [316, 271] width 38 height 10
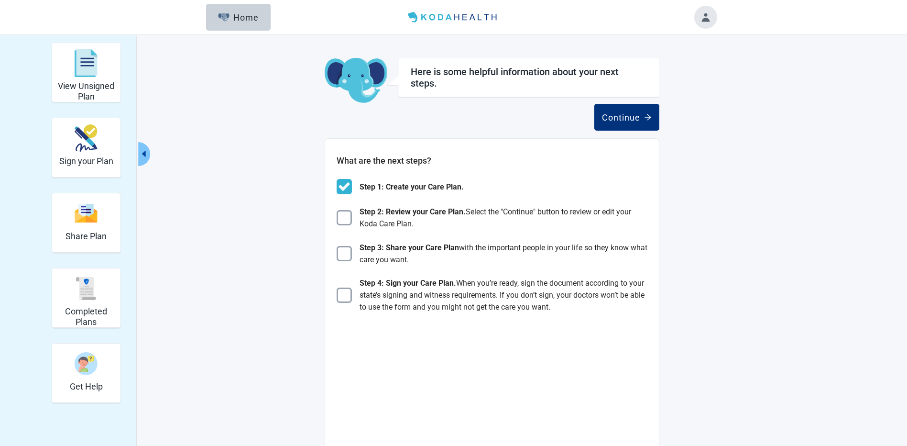
click at [707, 14] on button "Toggle account menu" at bounding box center [705, 17] width 23 height 23
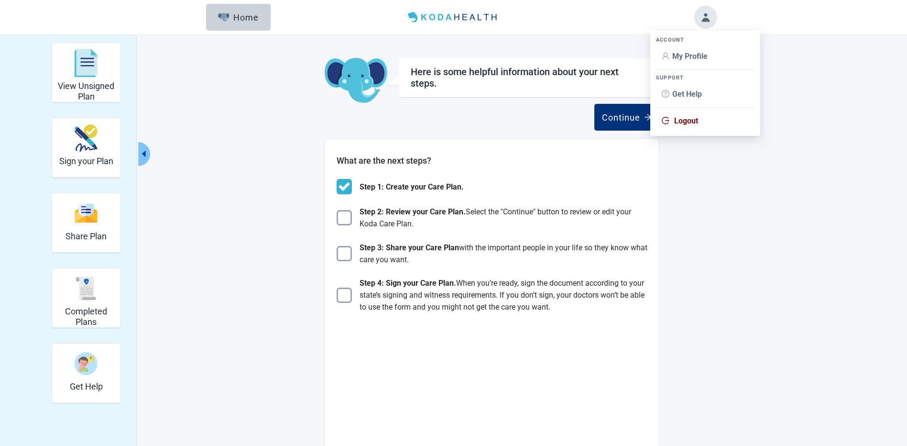
click at [689, 125] on span "Logout" at bounding box center [686, 120] width 24 height 9
